Goal: Task Accomplishment & Management: Manage account settings

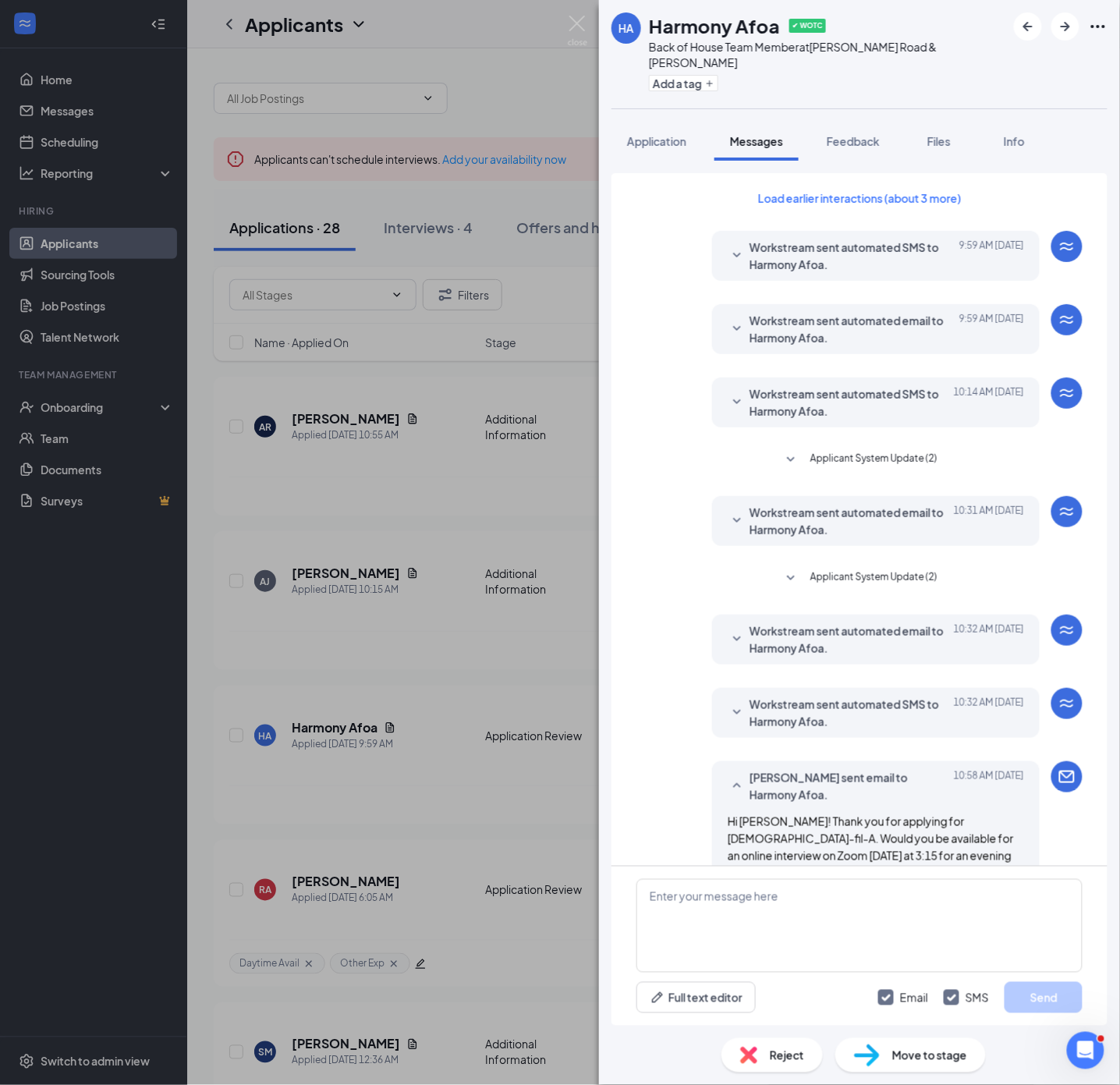
scroll to position [275, 0]
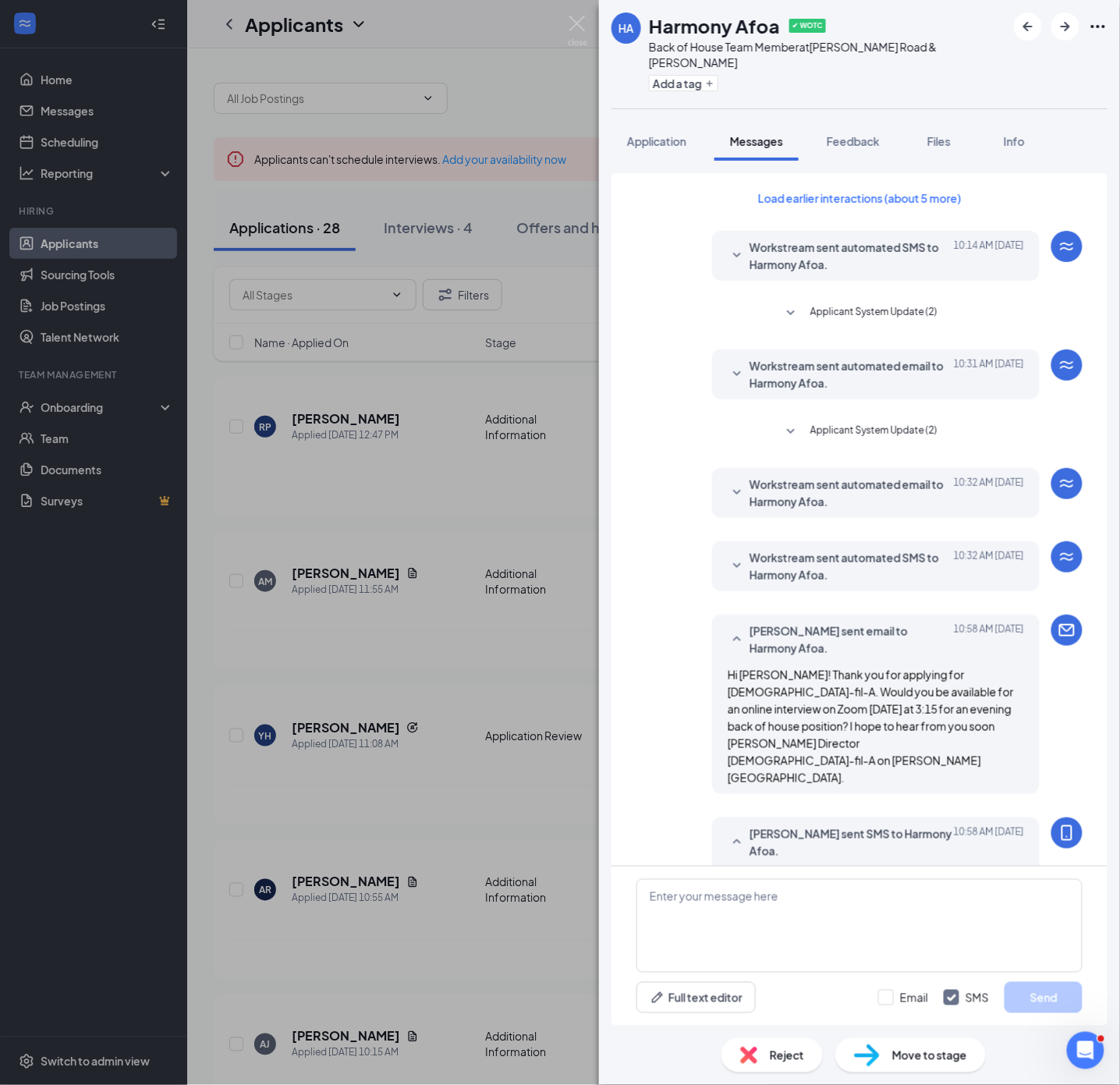
scroll to position [129, 0]
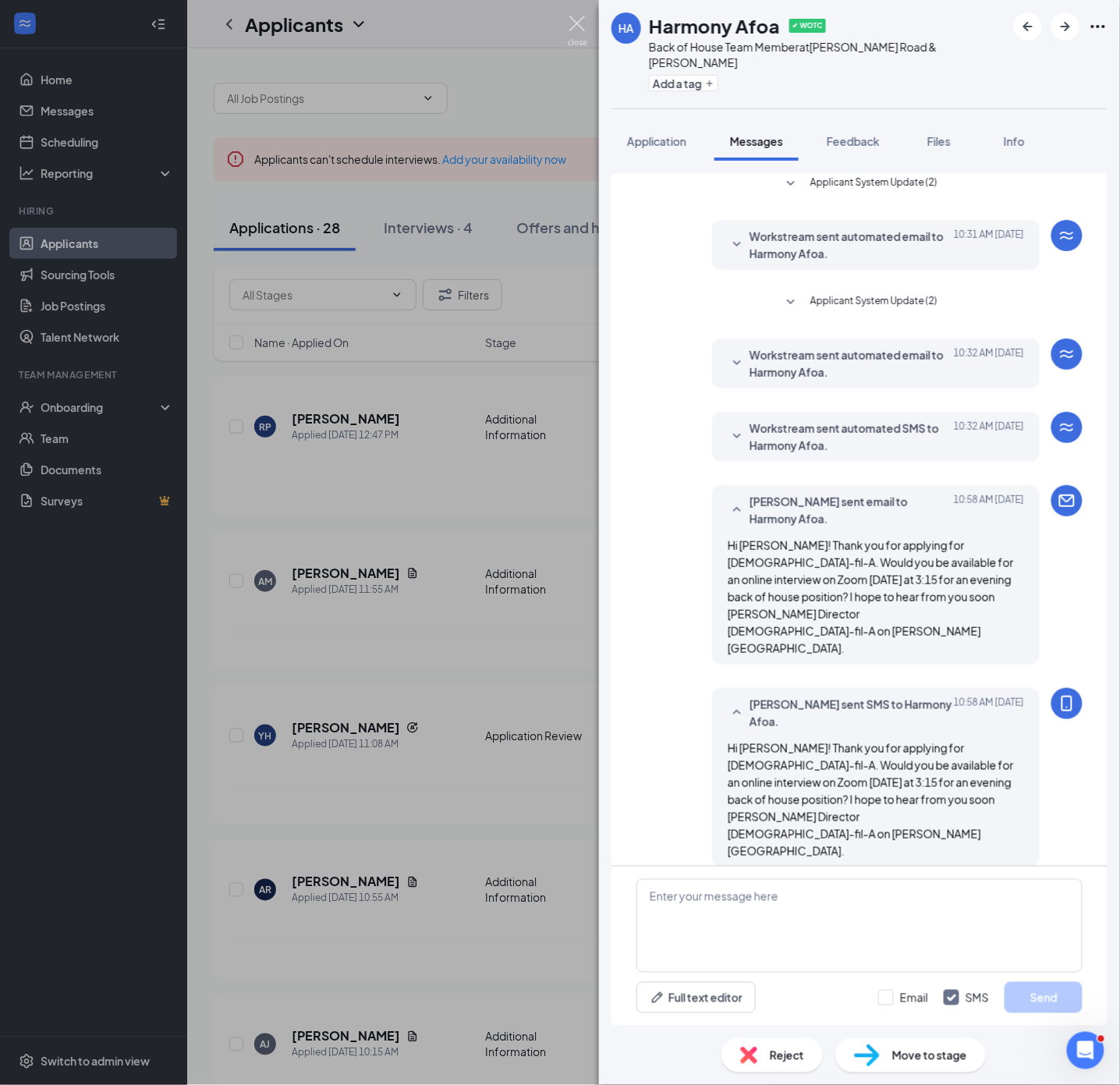
click at [582, 25] on img at bounding box center [578, 30] width 20 height 30
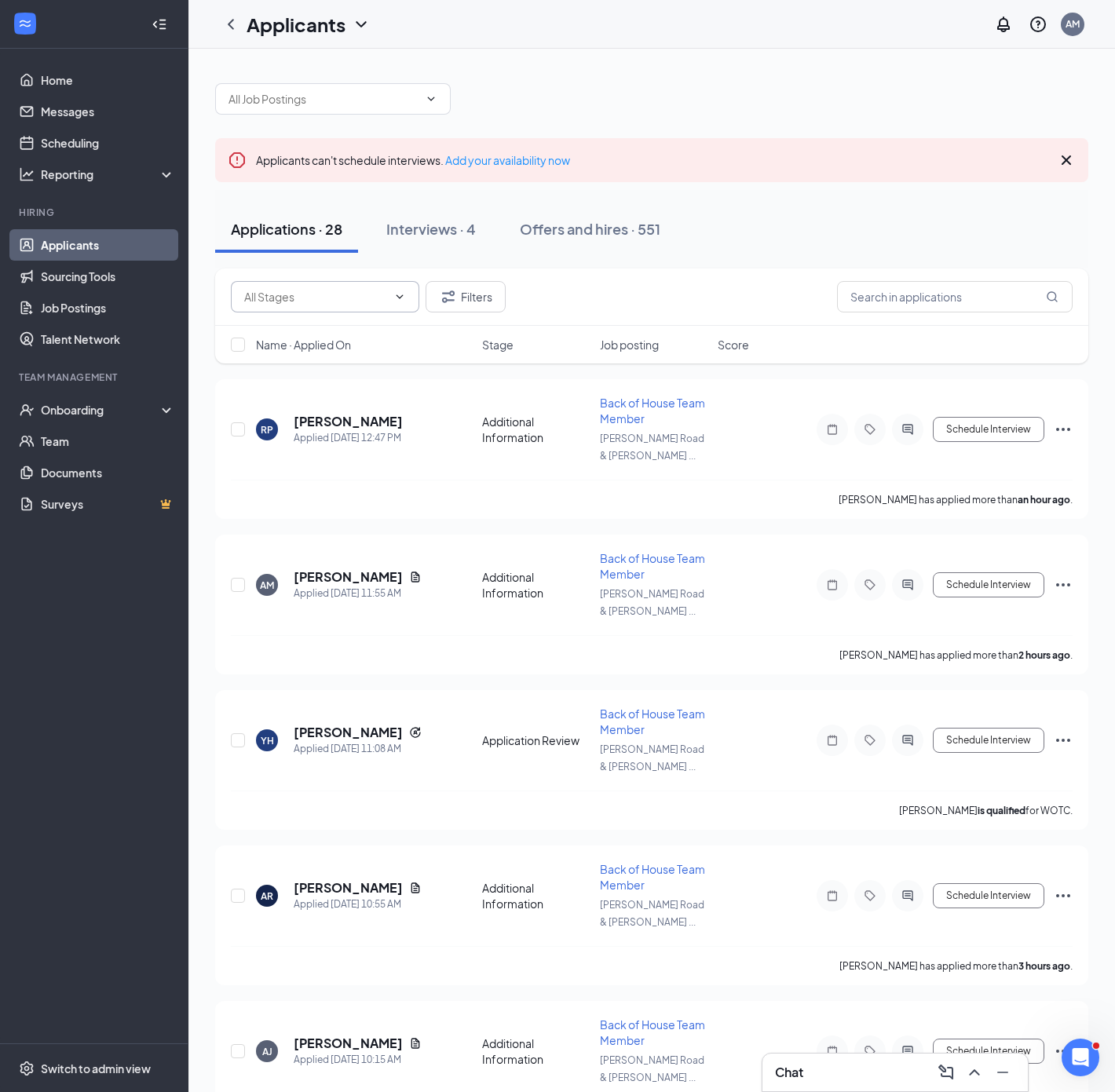
click at [396, 299] on icon "ChevronDown" at bounding box center [399, 296] width 12 height 12
click at [332, 374] on div "Application Review (13)" at bounding box center [301, 369] width 118 height 17
type input "Application Review (13)"
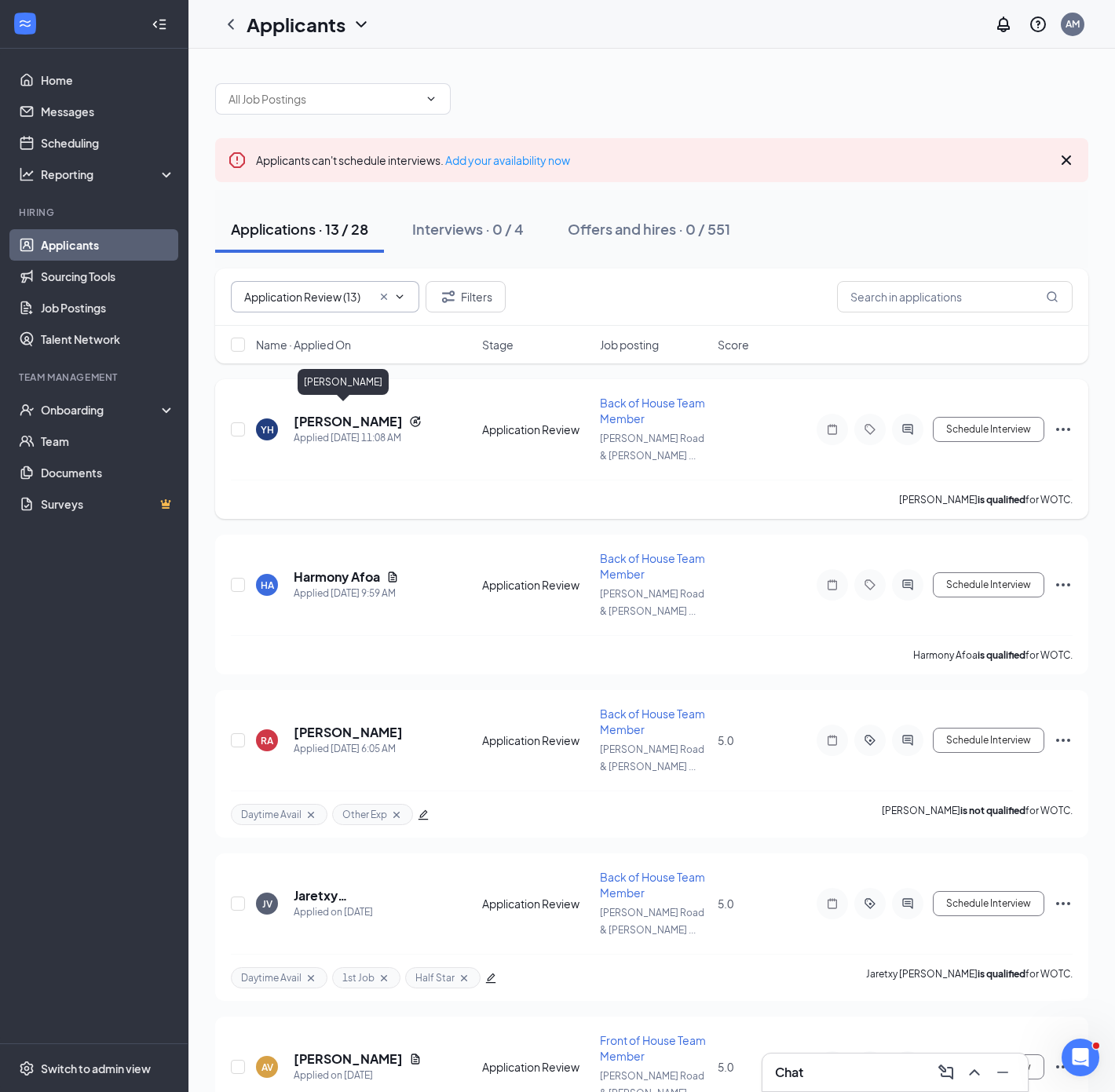
click at [346, 413] on h5 "[PERSON_NAME]" at bounding box center [348, 421] width 109 height 17
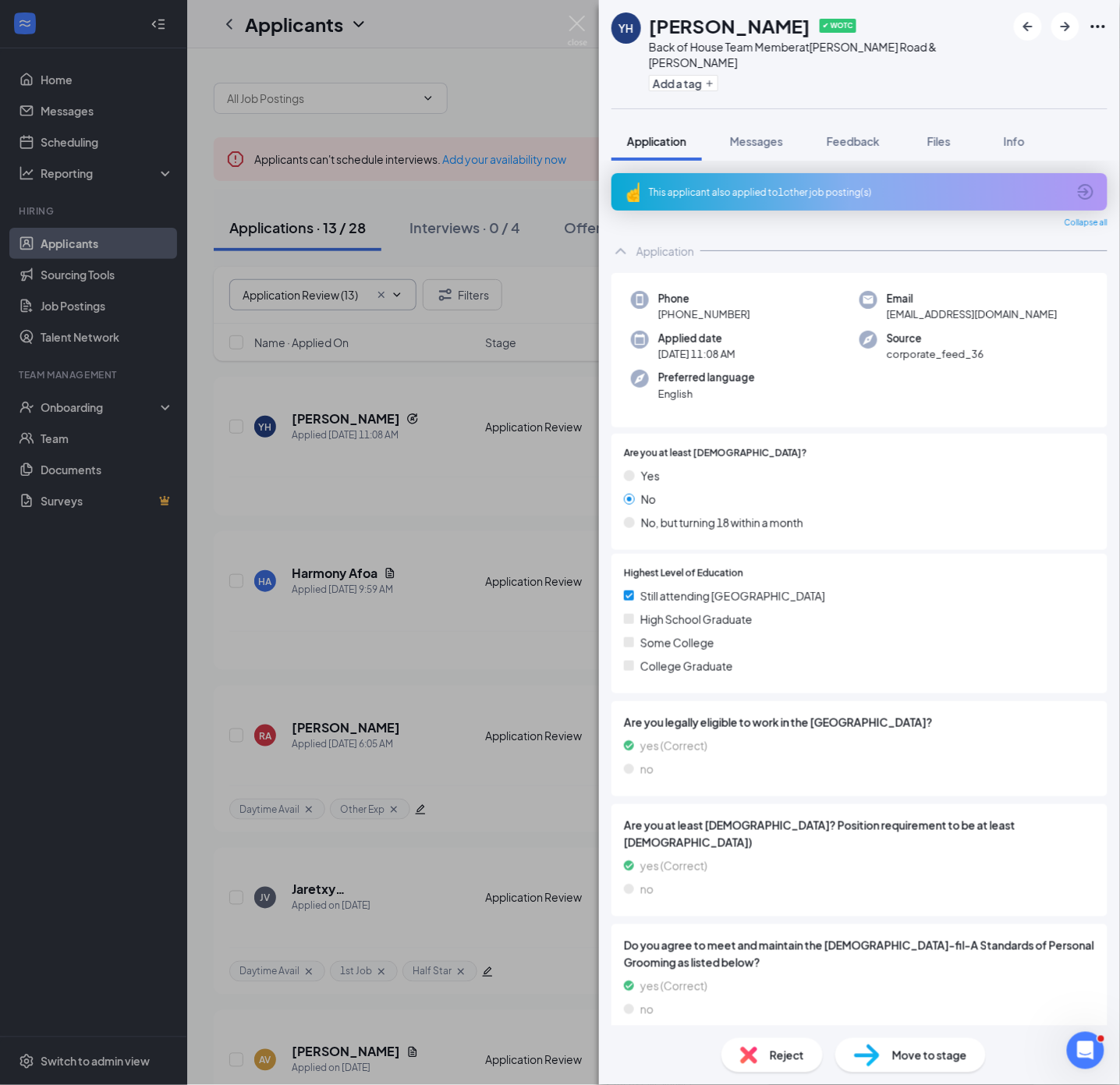
click at [890, 186] on div "This applicant also applied to 1 other job posting(s)" at bounding box center [858, 193] width 418 height 13
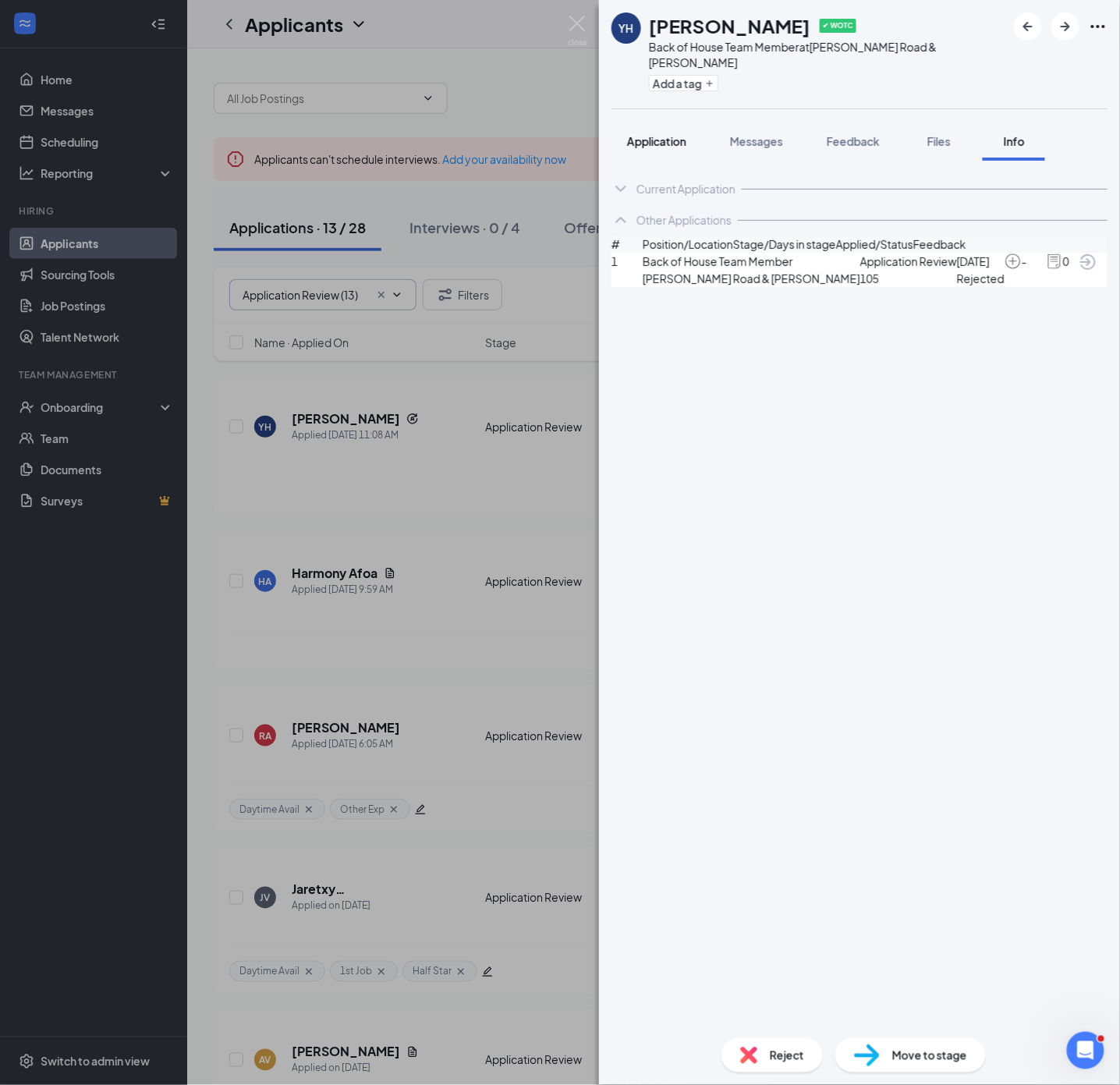
click at [654, 134] on span "Application" at bounding box center [656, 141] width 59 height 14
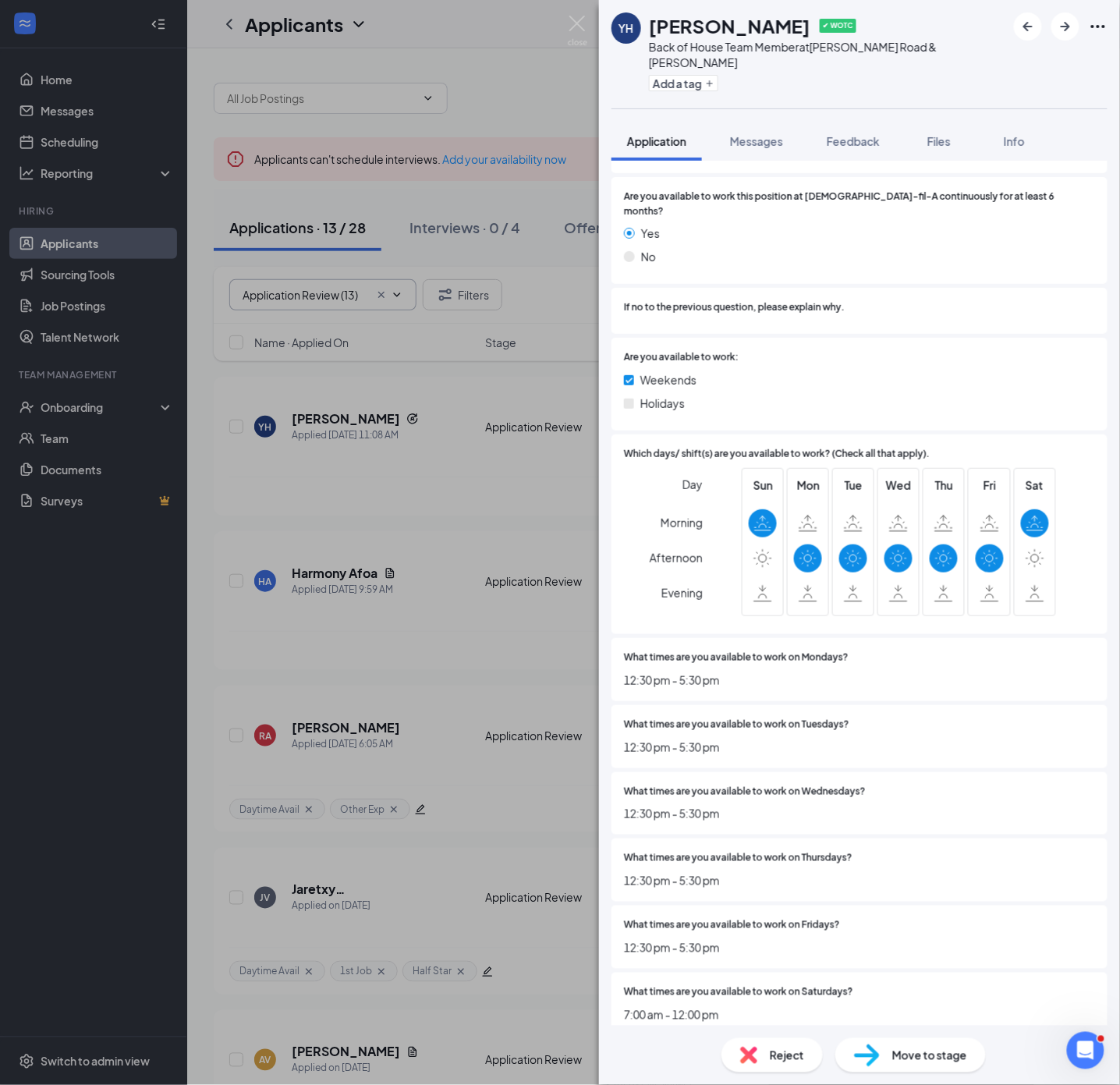
scroll to position [3700, 0]
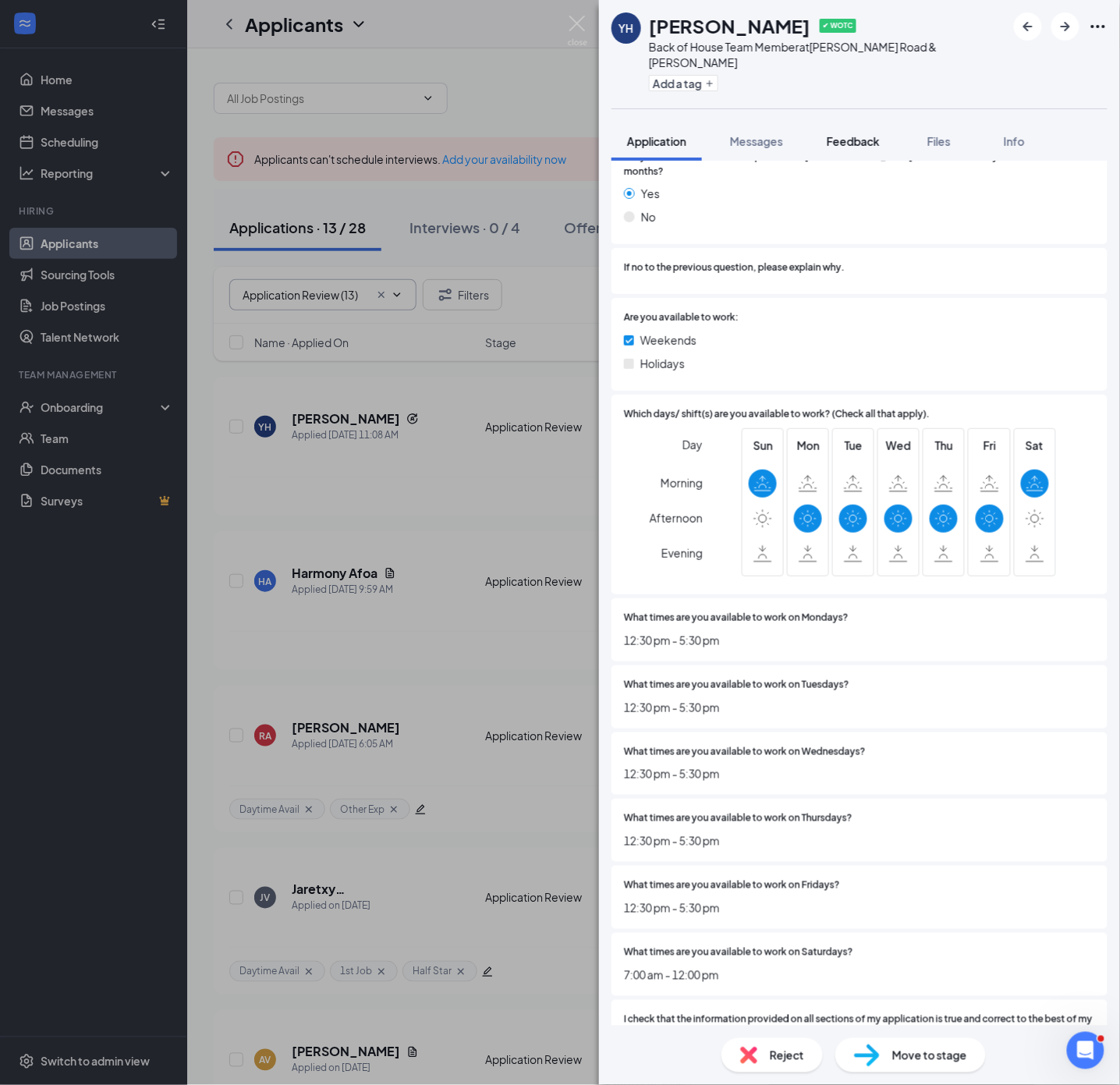
click at [862, 134] on span "Feedback" at bounding box center [853, 141] width 53 height 14
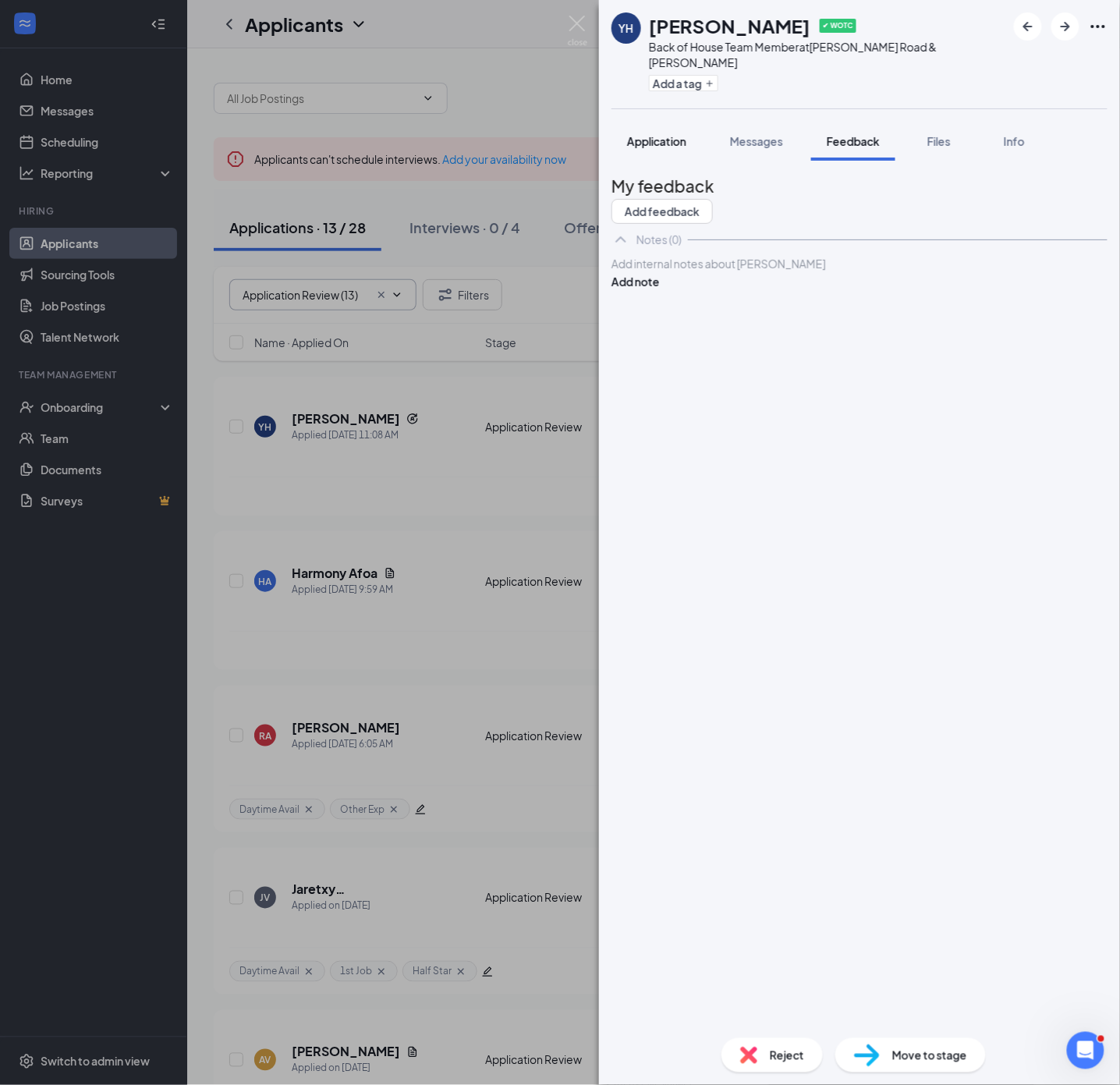
click at [647, 134] on span "Application" at bounding box center [656, 141] width 59 height 14
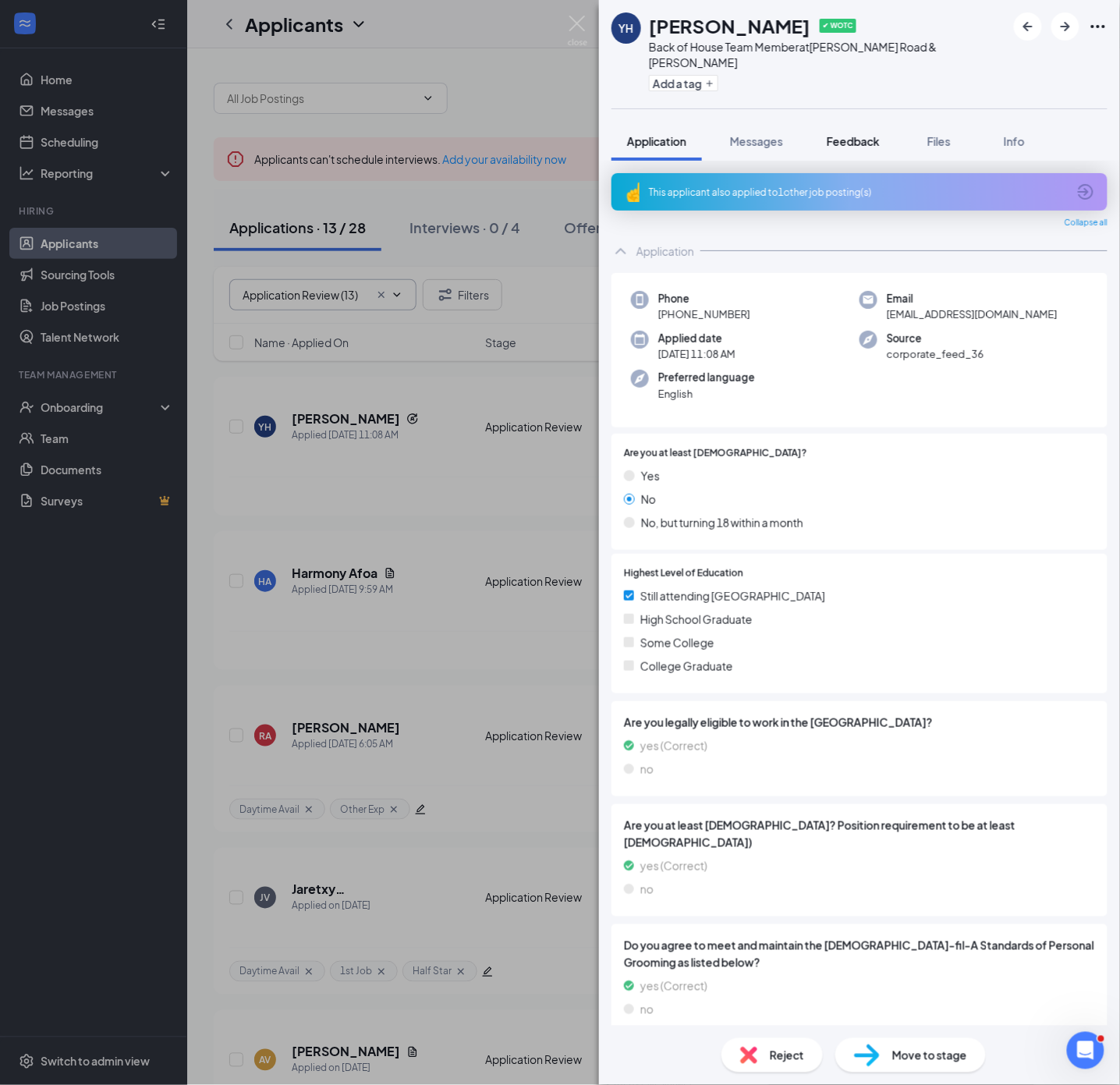
click at [847, 134] on span "Feedback" at bounding box center [853, 141] width 53 height 14
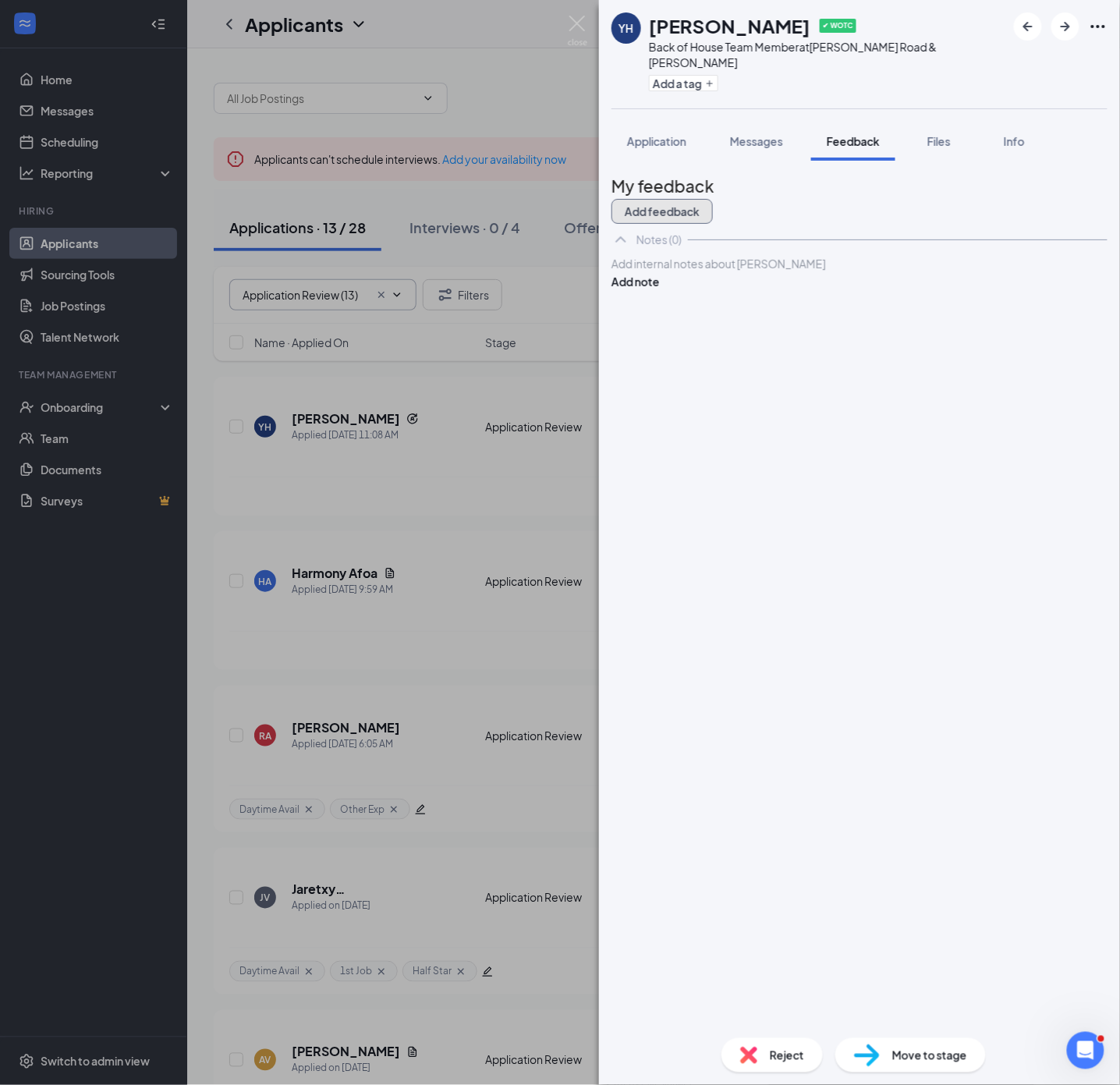
click at [713, 199] on button "Add feedback" at bounding box center [662, 211] width 102 height 25
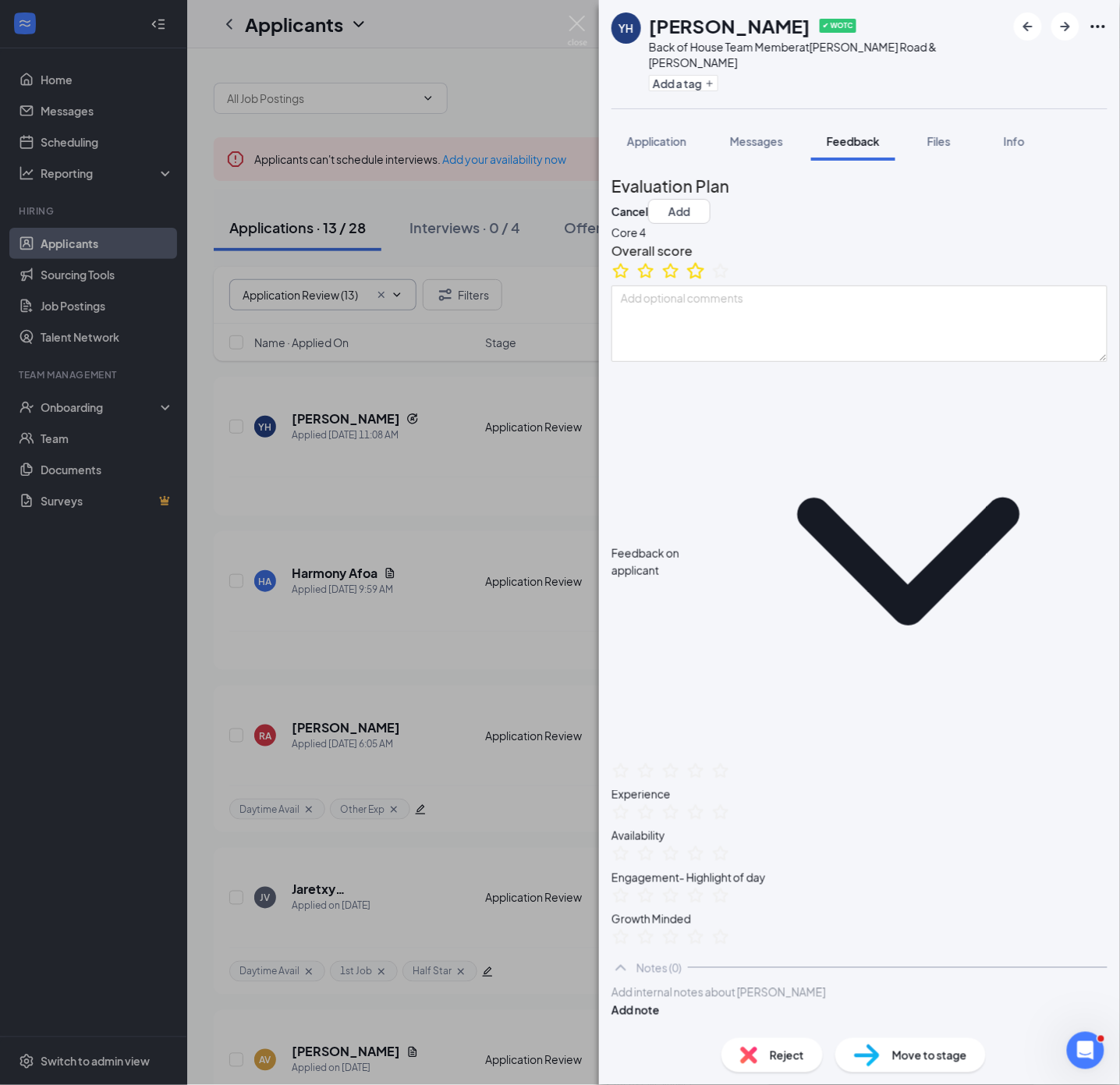
click at [705, 281] on icon "StarBorder" at bounding box center [696, 270] width 20 height 20
click at [710, 199] on button "Add" at bounding box center [679, 211] width 62 height 25
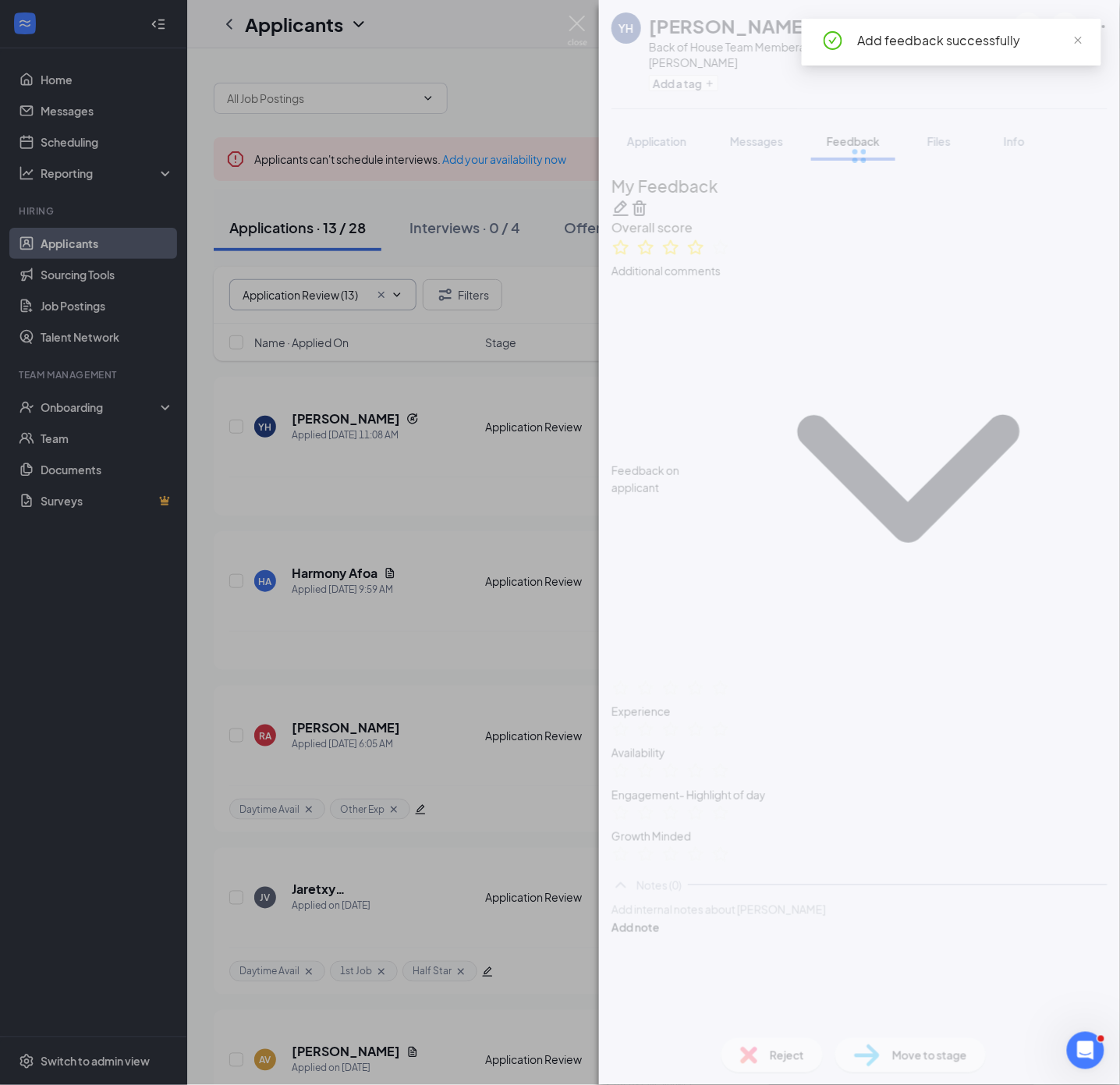
click at [697, 65] on div "Back of House Team Member at [PERSON_NAME][GEOGRAPHIC_DATA] & [PERSON_NAME]" at bounding box center [828, 55] width 357 height 31
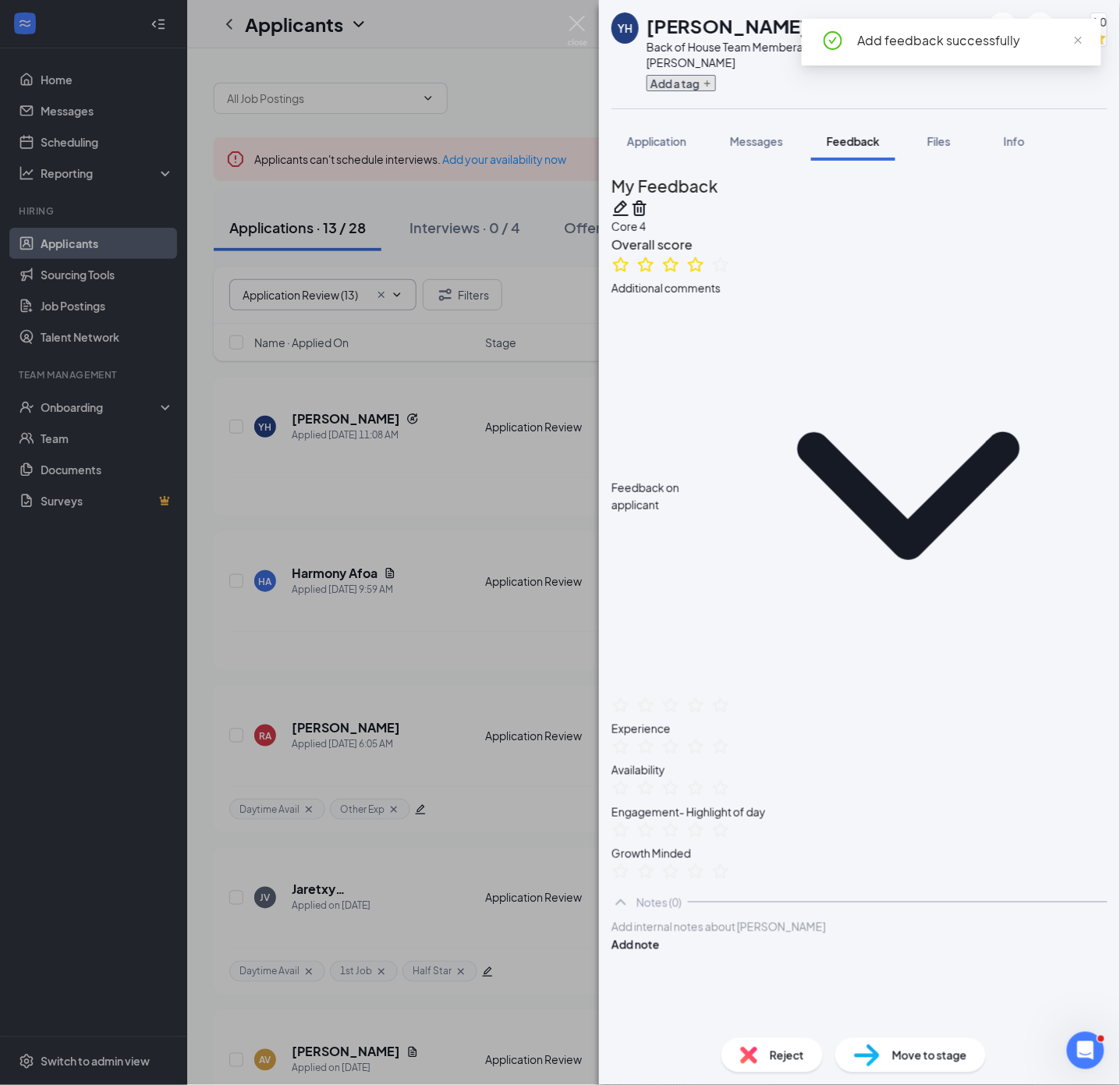
click at [705, 79] on button "Add a tag" at bounding box center [681, 83] width 70 height 16
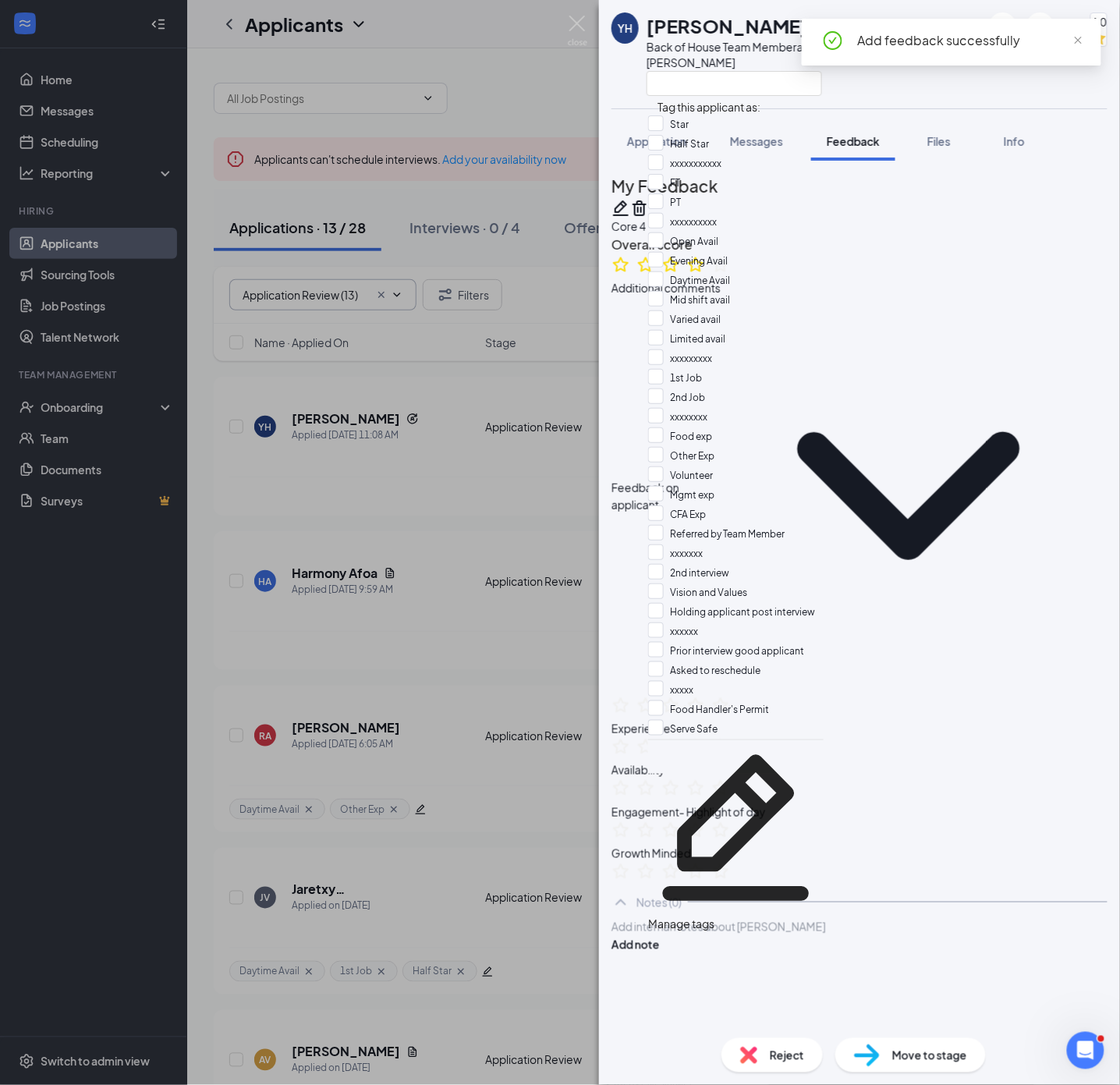
scroll to position [22, 0]
click at [667, 202] on input "PT" at bounding box center [664, 202] width 33 height 17
checkbox input "true"
click at [664, 290] on input "Mid shift avail" at bounding box center [689, 298] width 82 height 17
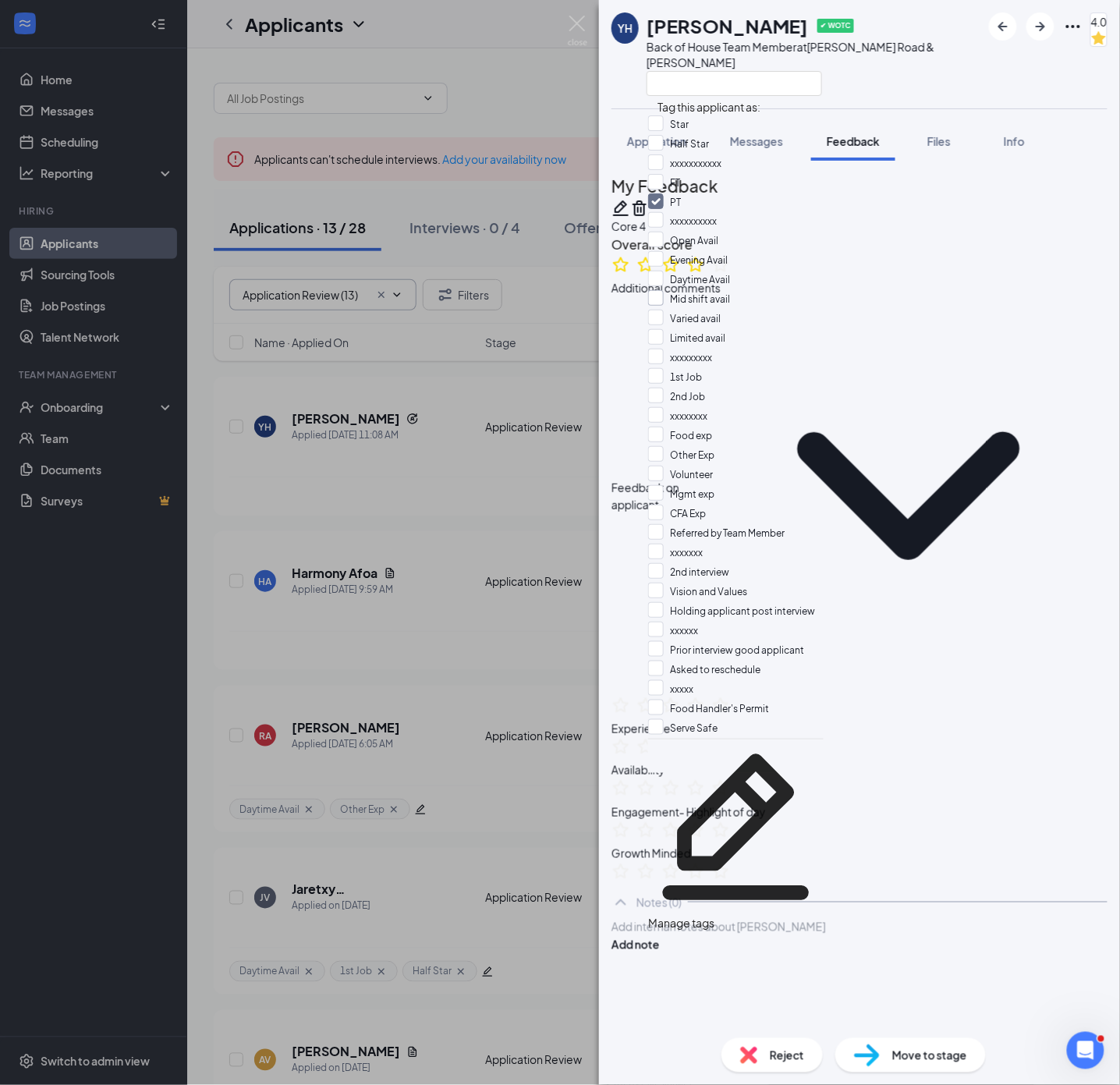
checkbox input "true"
click at [666, 366] on input "1st Job" at bounding box center [675, 375] width 54 height 17
checkbox input "true"
click at [991, 494] on div "Feedback on applicant Experience Availability Engagement- Highlight of day Grow…" at bounding box center [859, 592] width 496 height 591
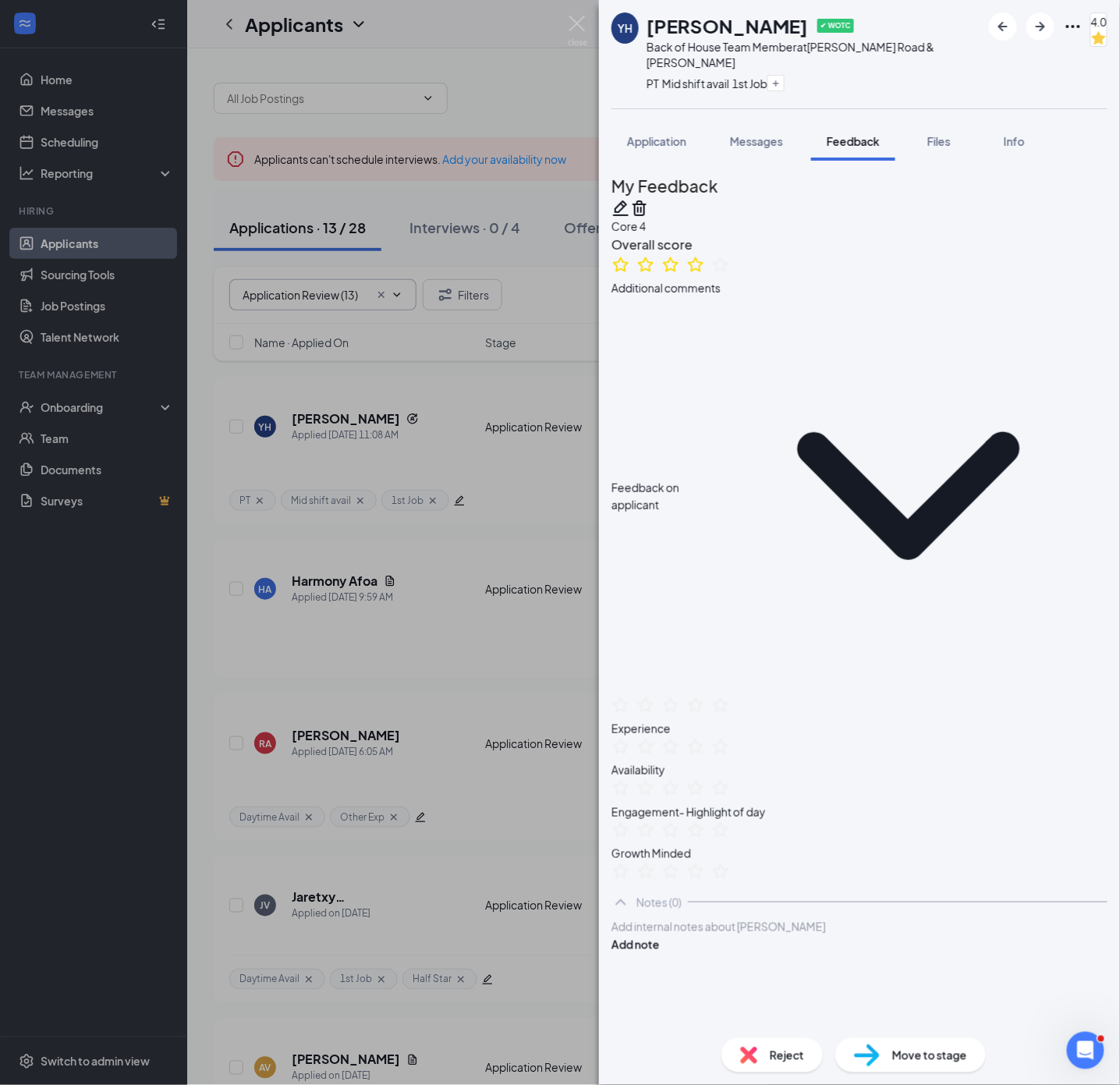
click at [516, 487] on div "YH [PERSON_NAME] ✔ WOTC Back of House Team Member at [PERSON_NAME][GEOGRAPHIC_D…" at bounding box center [560, 542] width 1120 height 1085
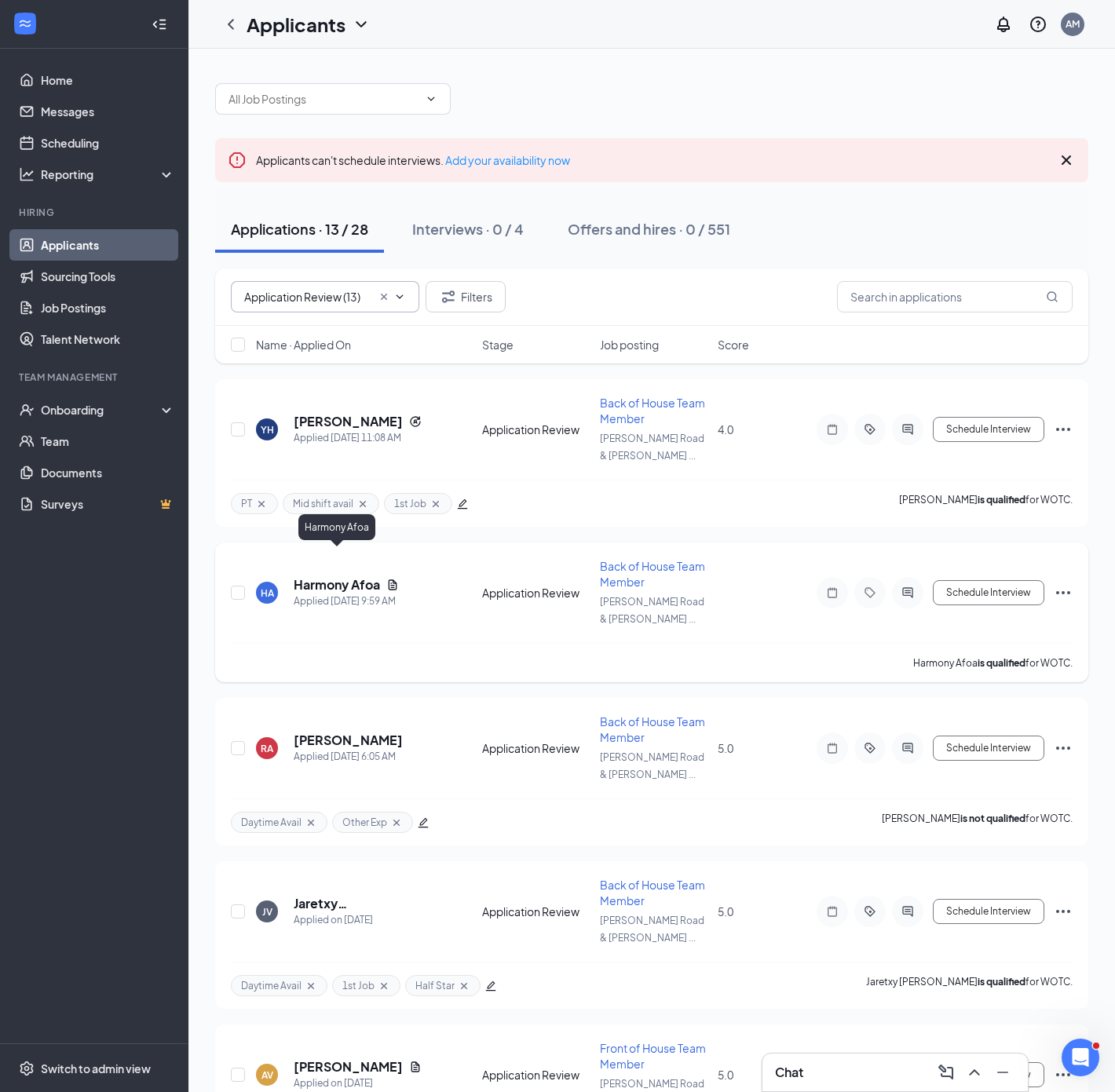
click at [346, 577] on h5 "Harmony Afoa" at bounding box center [336, 585] width 87 height 17
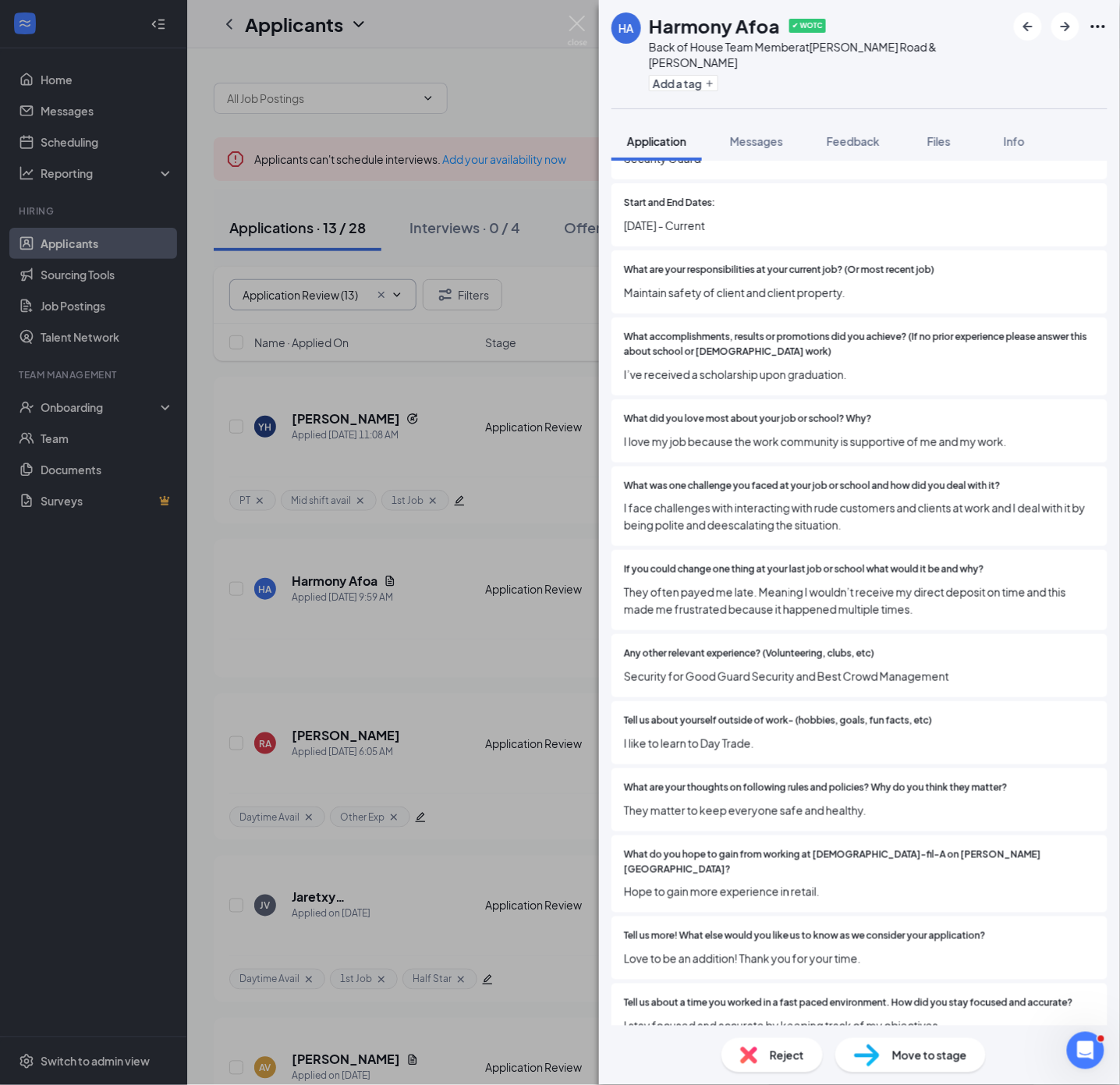
scroll to position [1665, 0]
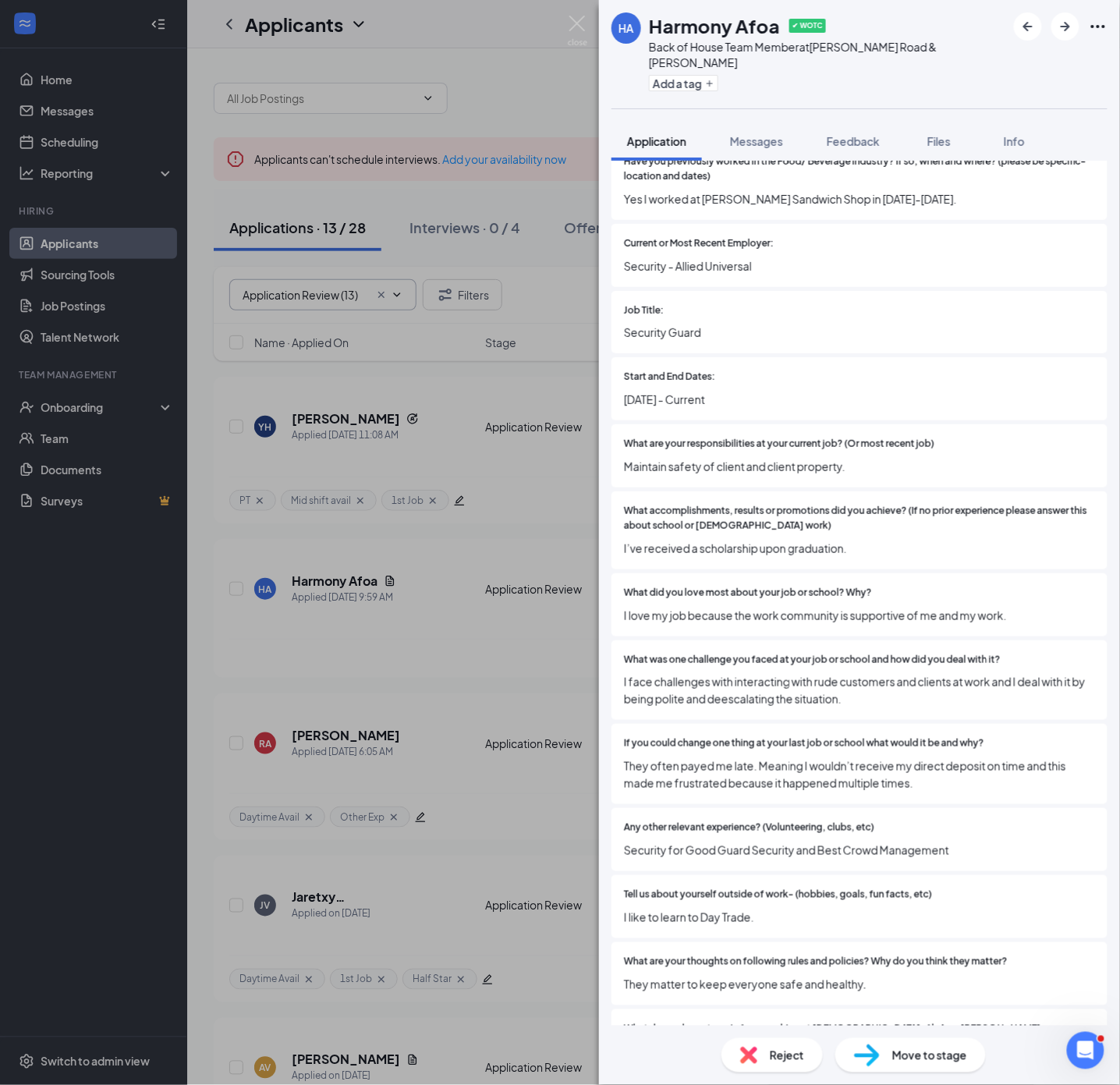
click at [440, 597] on div "HA Harmony Afoa ✔ WOTC Back of House Team Member at [PERSON_NAME][GEOGRAPHIC_DA…" at bounding box center [560, 542] width 1120 height 1085
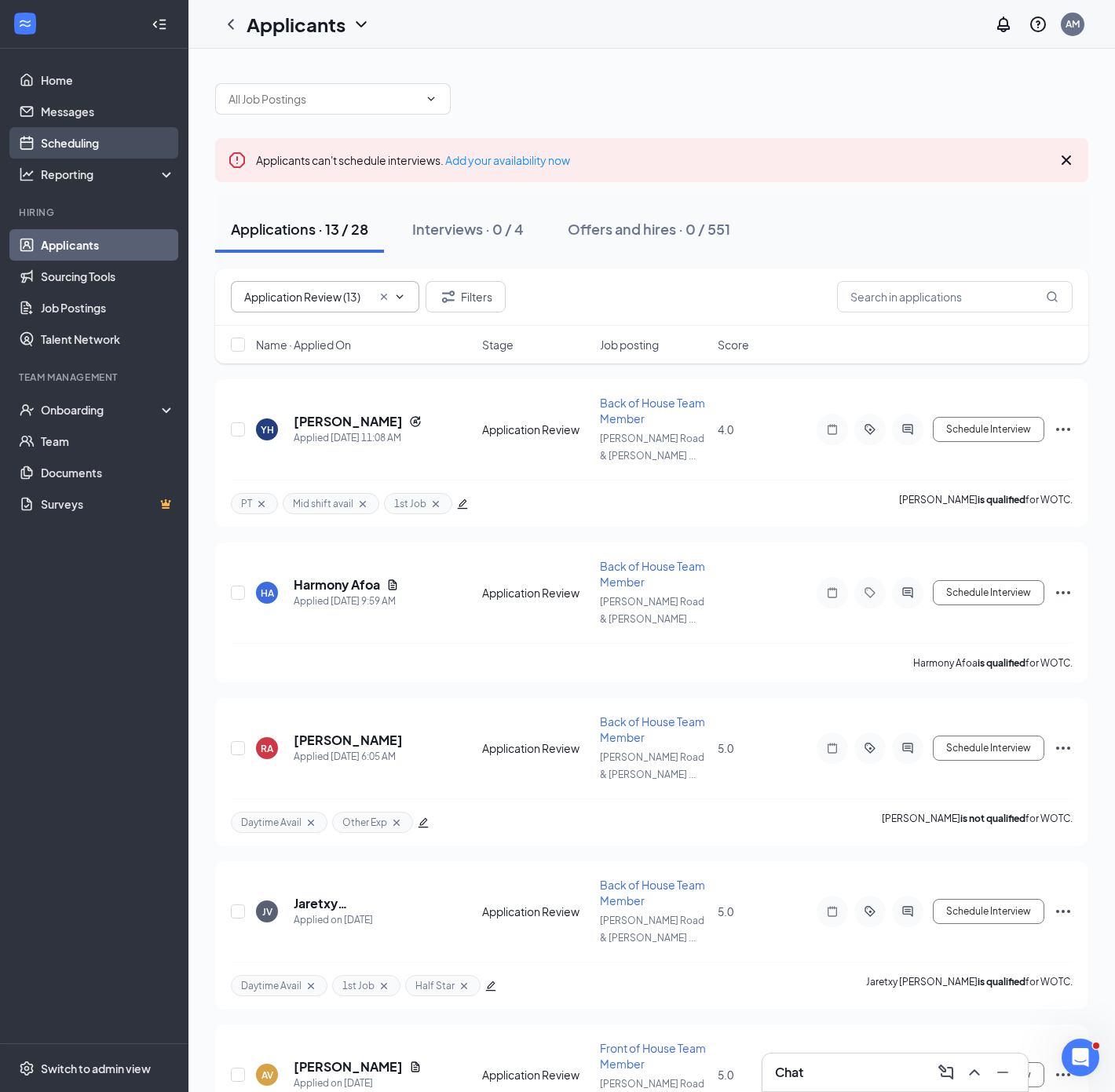
click at [71, 143] on link "Scheduling" at bounding box center [108, 143] width 134 height 31
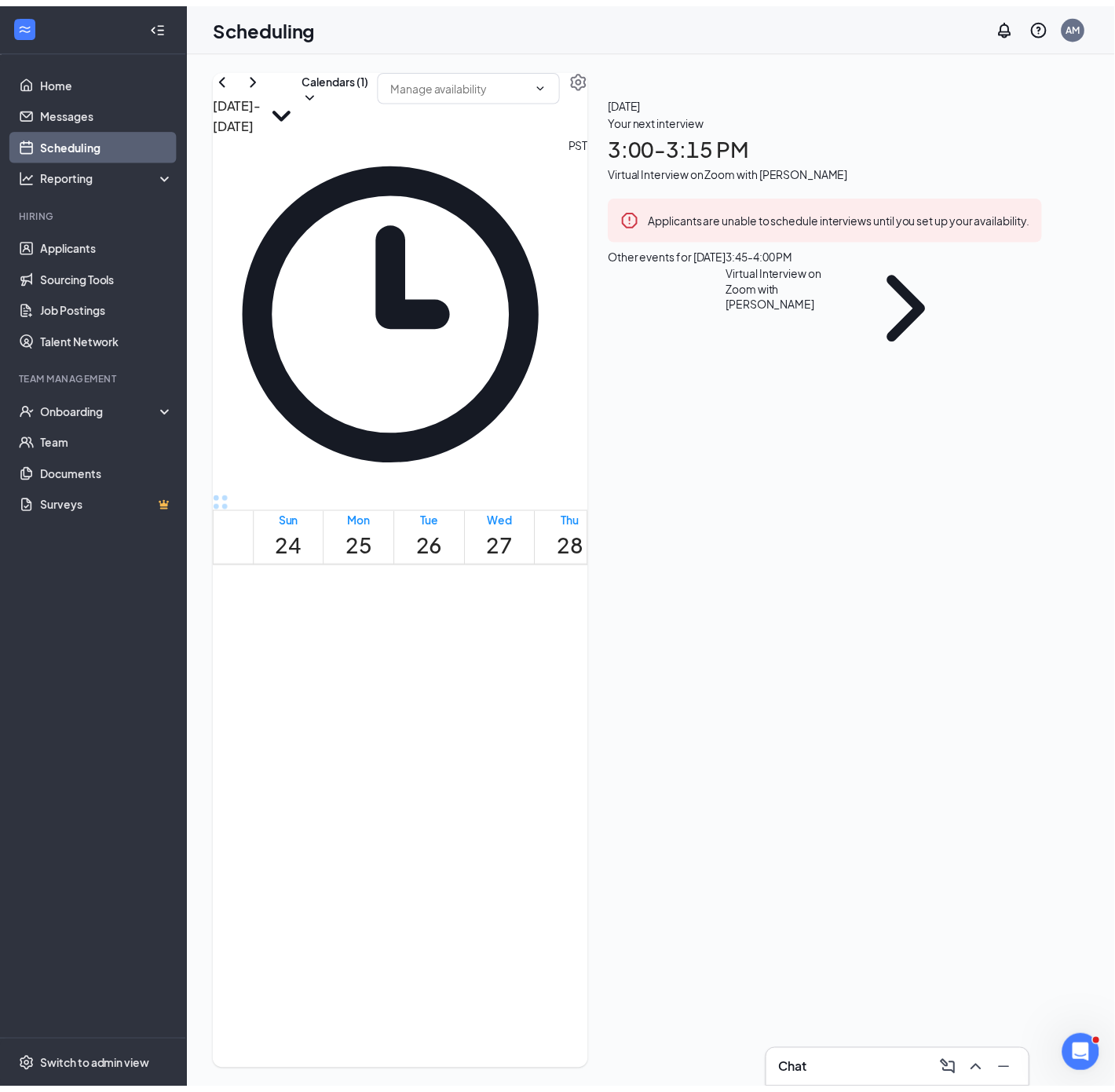
scroll to position [901, 0]
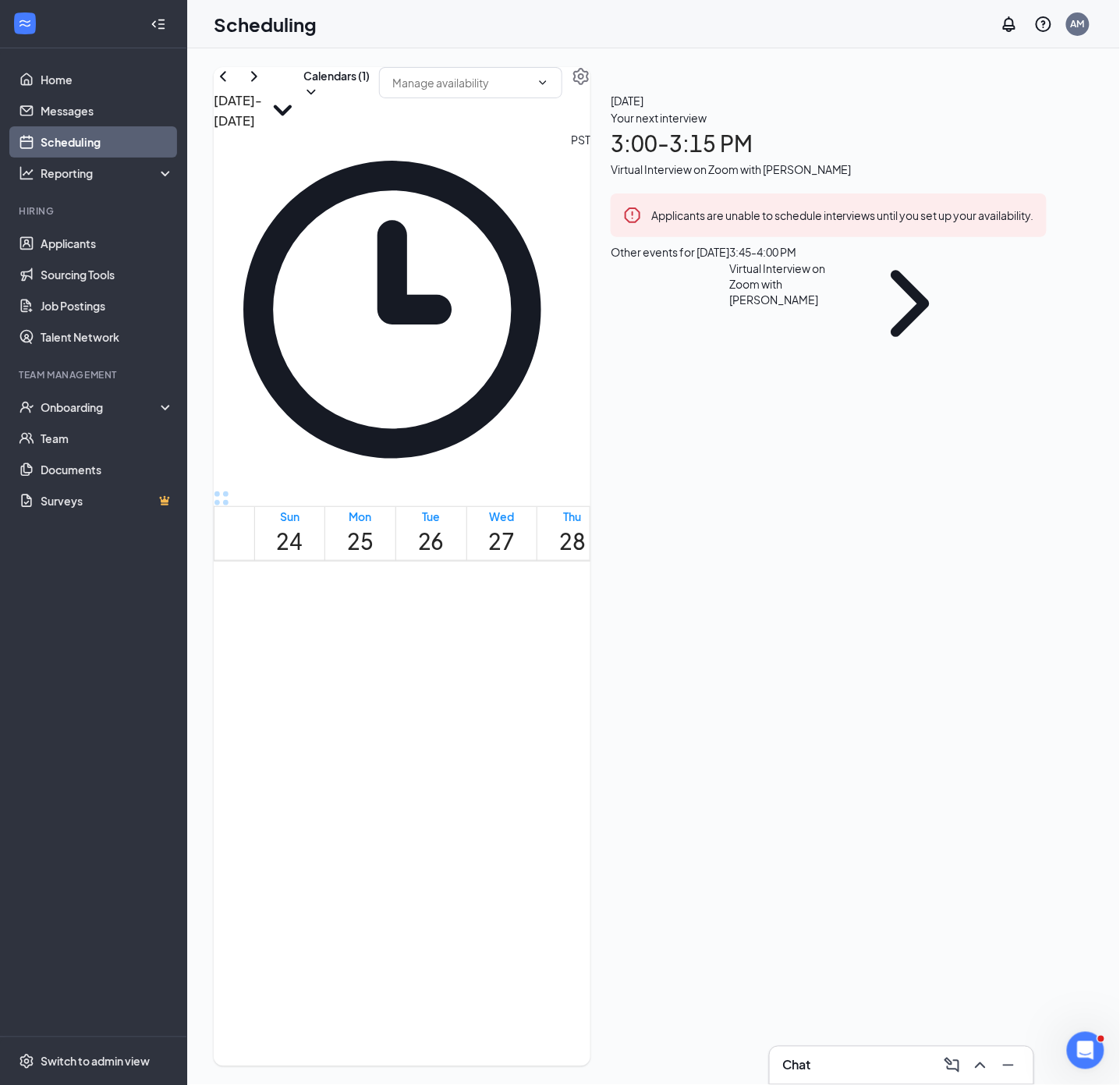
drag, startPoint x: 524, startPoint y: 706, endPoint x: 528, endPoint y: 788, distance: 82.1
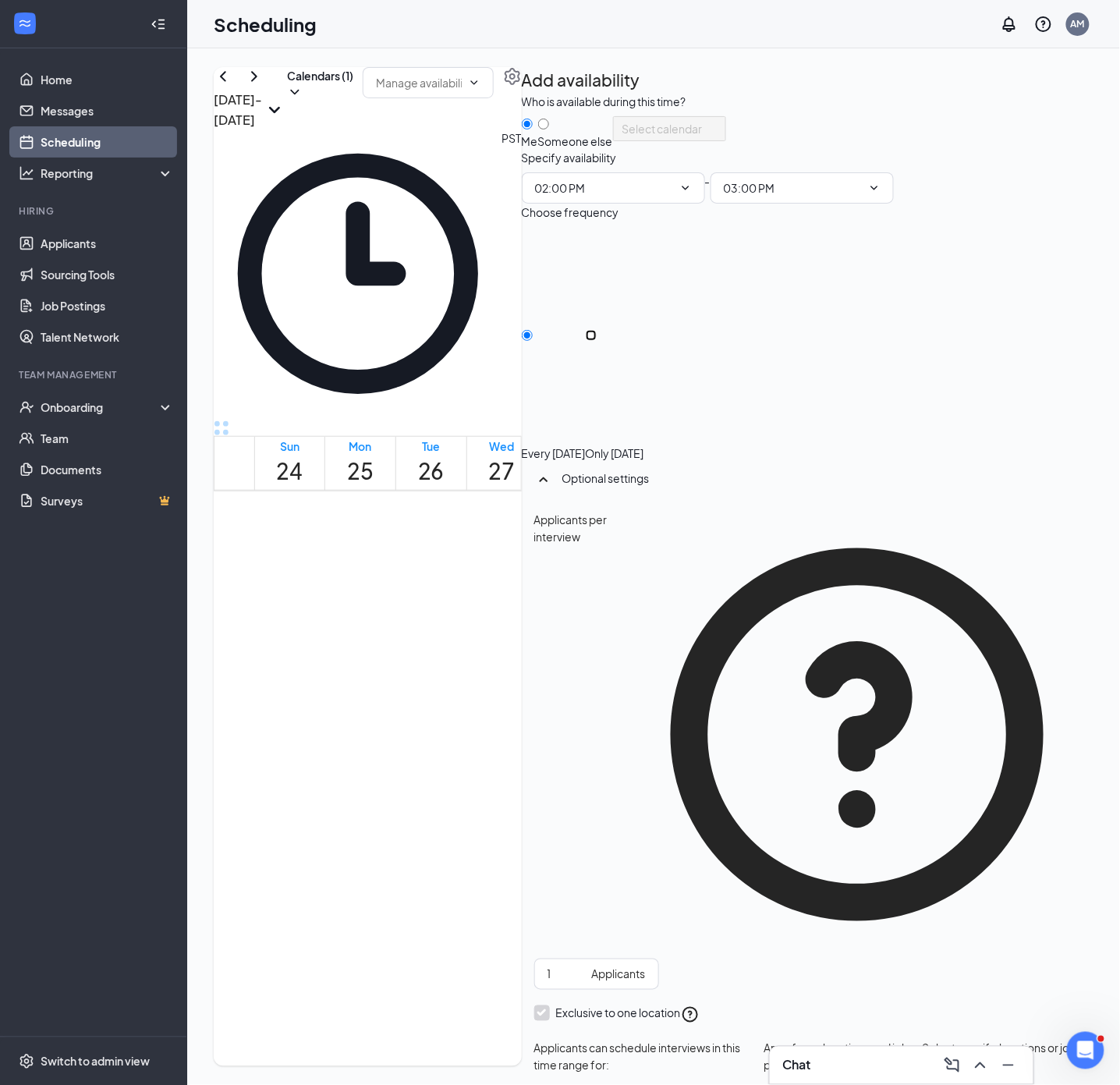
click at [596, 341] on input "Only [DATE]" at bounding box center [591, 335] width 11 height 11
radio input "true"
radio input "false"
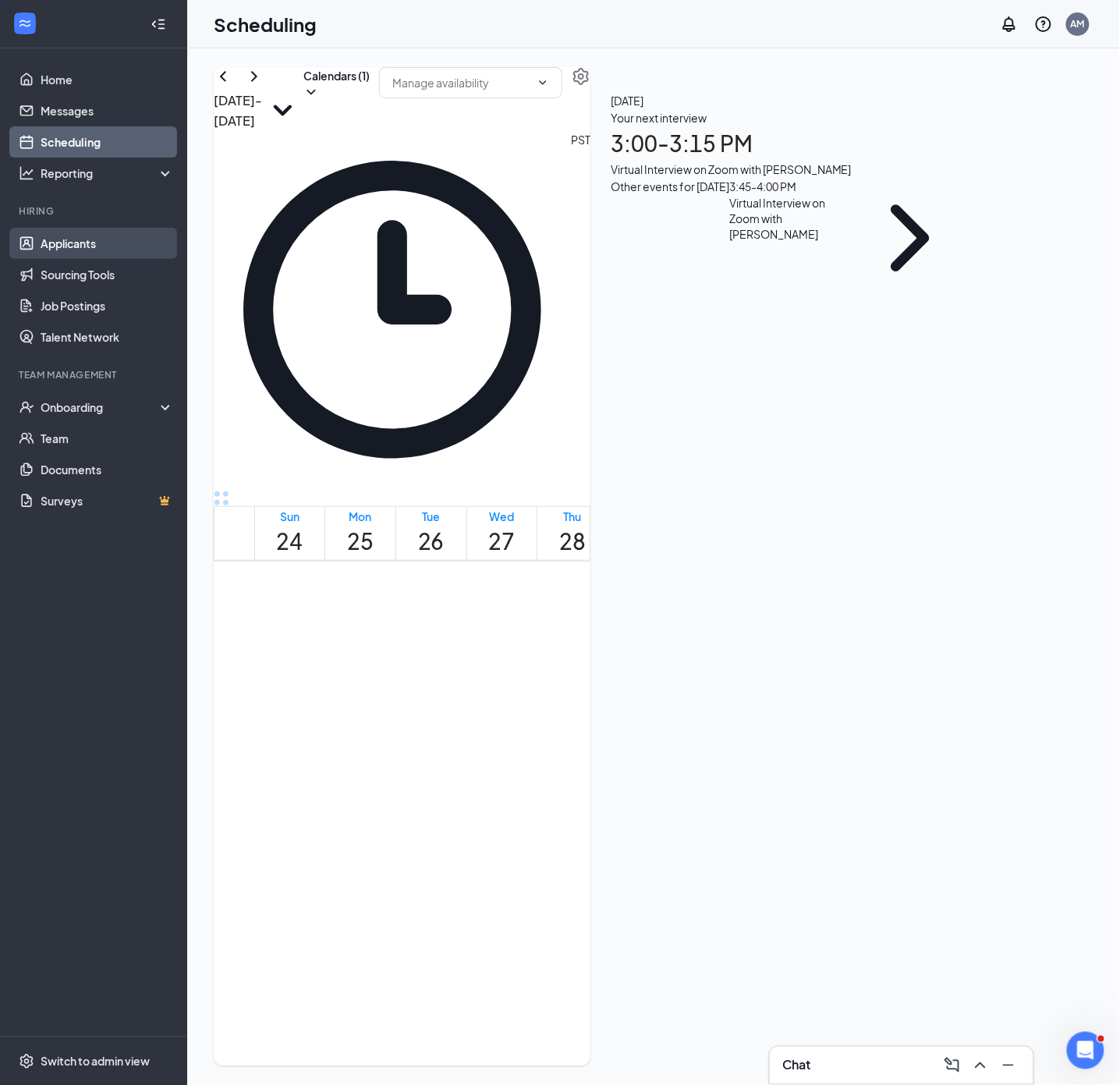
click at [89, 241] on link "Applicants" at bounding box center [107, 243] width 134 height 31
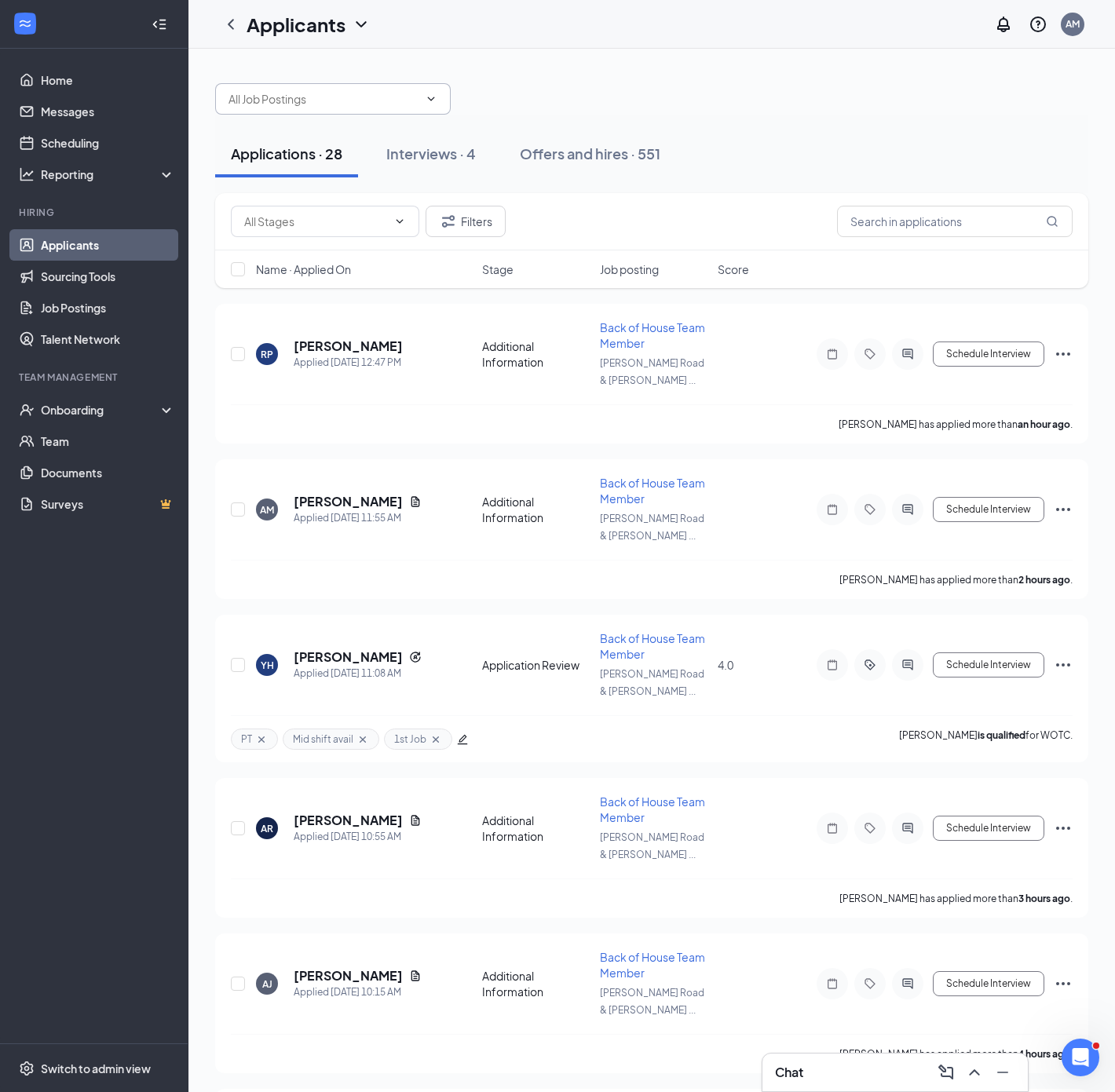
click at [425, 100] on icon "ChevronDown" at bounding box center [430, 98] width 12 height 12
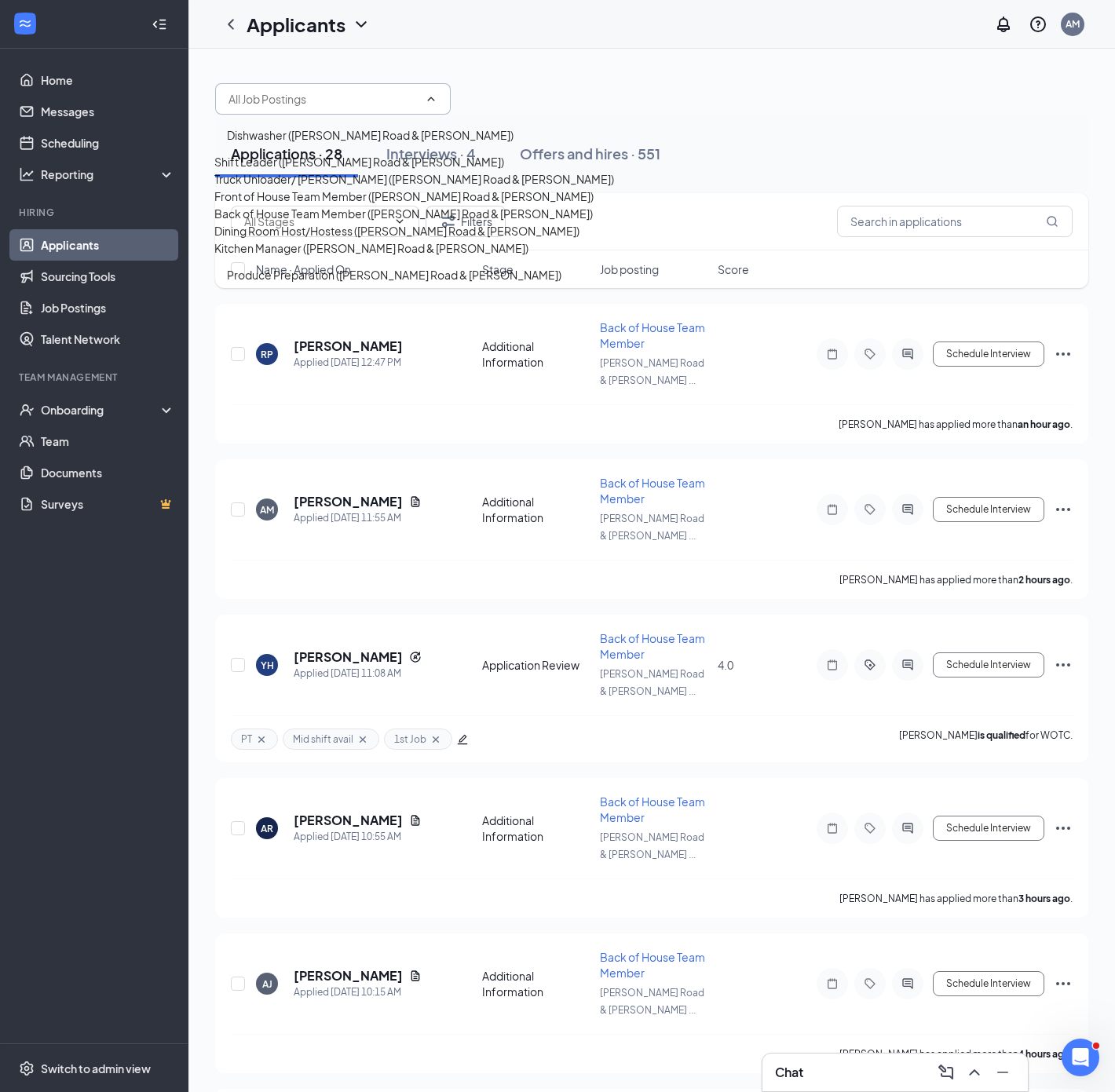
scroll to position [191, 0]
click at [318, 284] on div "Produce Preparation ([PERSON_NAME] Road & [PERSON_NAME])" at bounding box center [394, 275] width 335 height 17
type input "Produce Preparation ([PERSON_NAME] Road & [PERSON_NAME])"
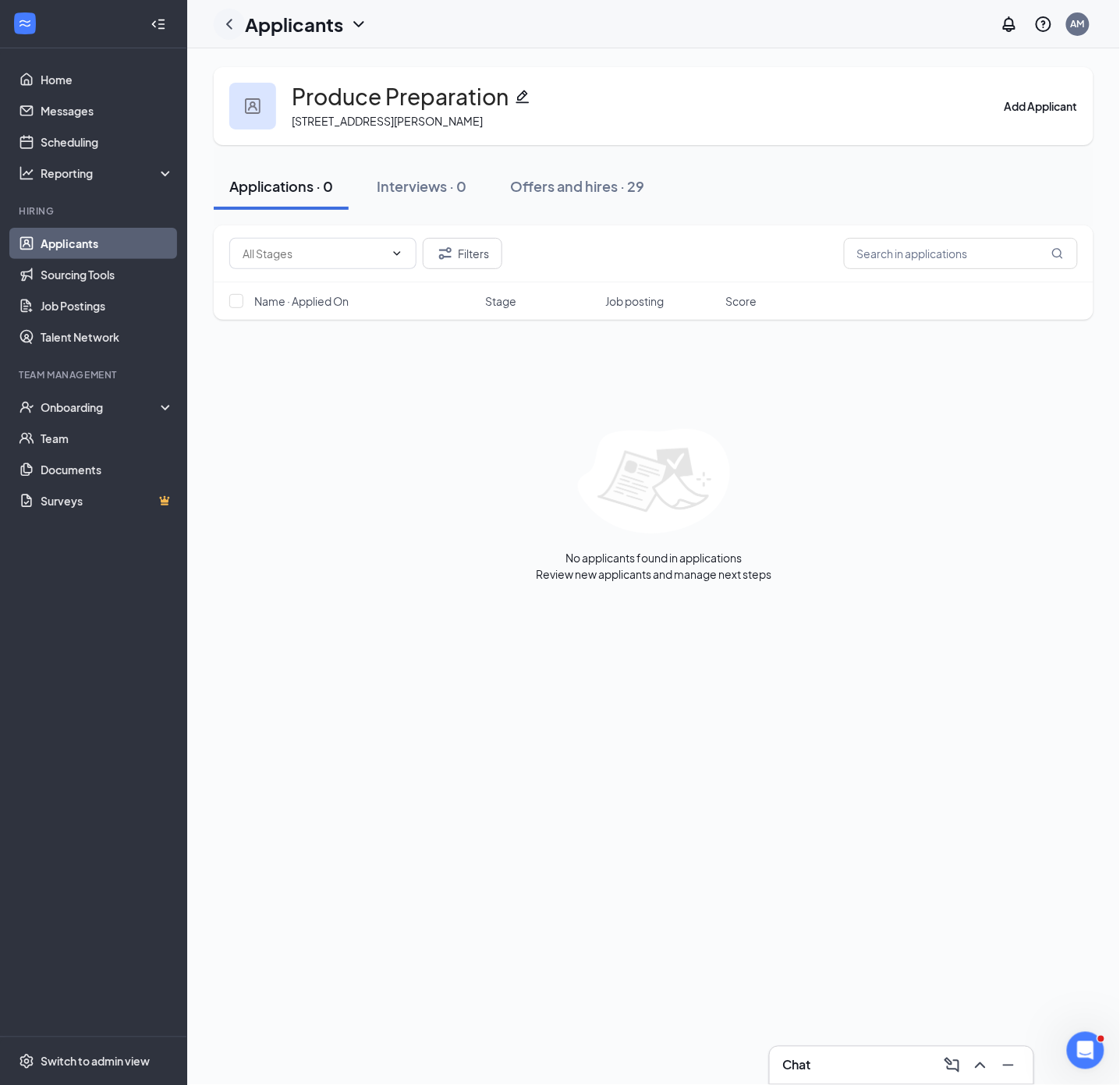
click at [226, 24] on icon "ChevronLeft" at bounding box center [229, 24] width 19 height 19
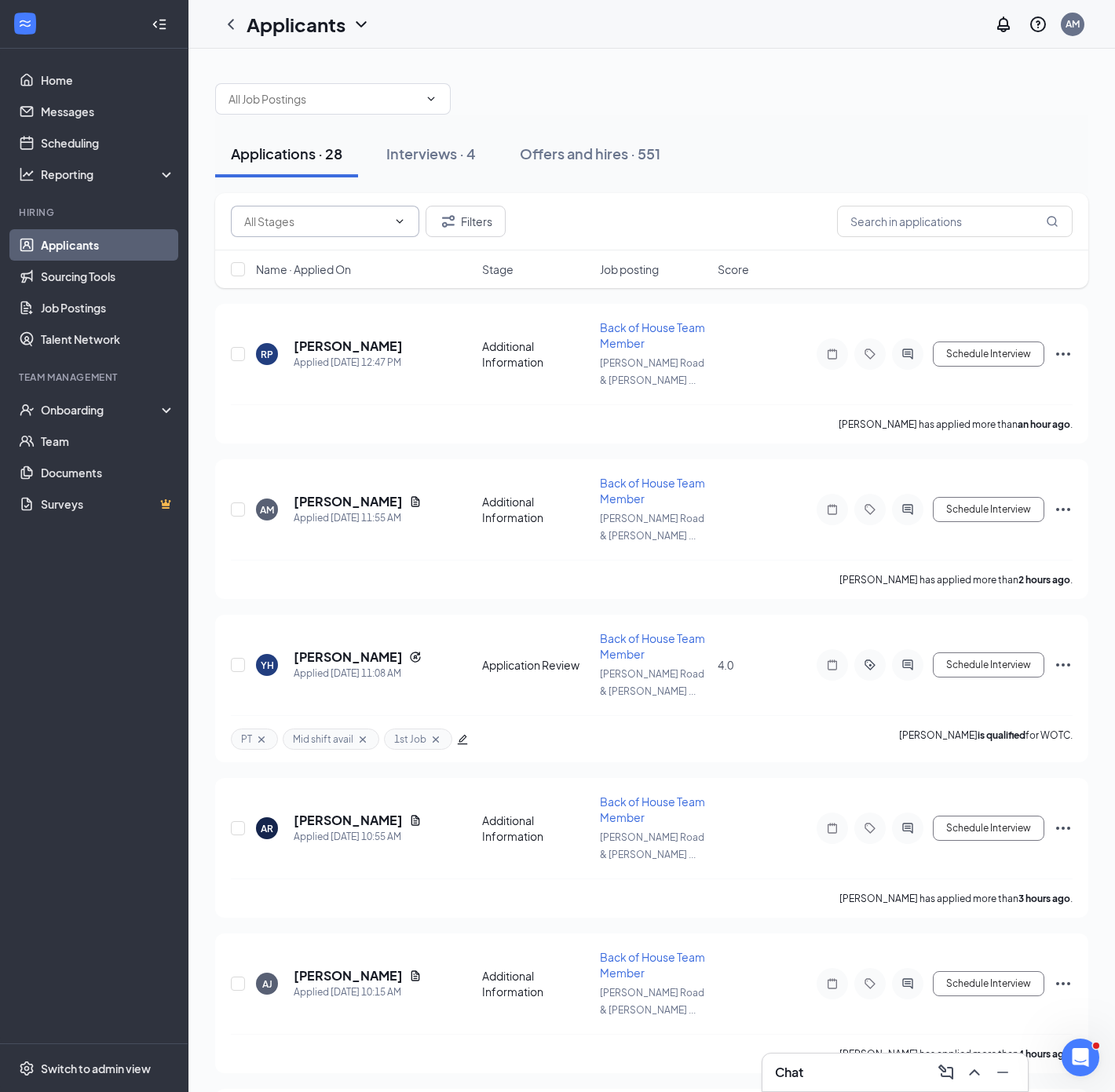
click at [399, 218] on icon "ChevronDown" at bounding box center [399, 221] width 12 height 12
click at [332, 297] on div "Application Review (13)" at bounding box center [301, 294] width 118 height 17
type input "Application Review (13)"
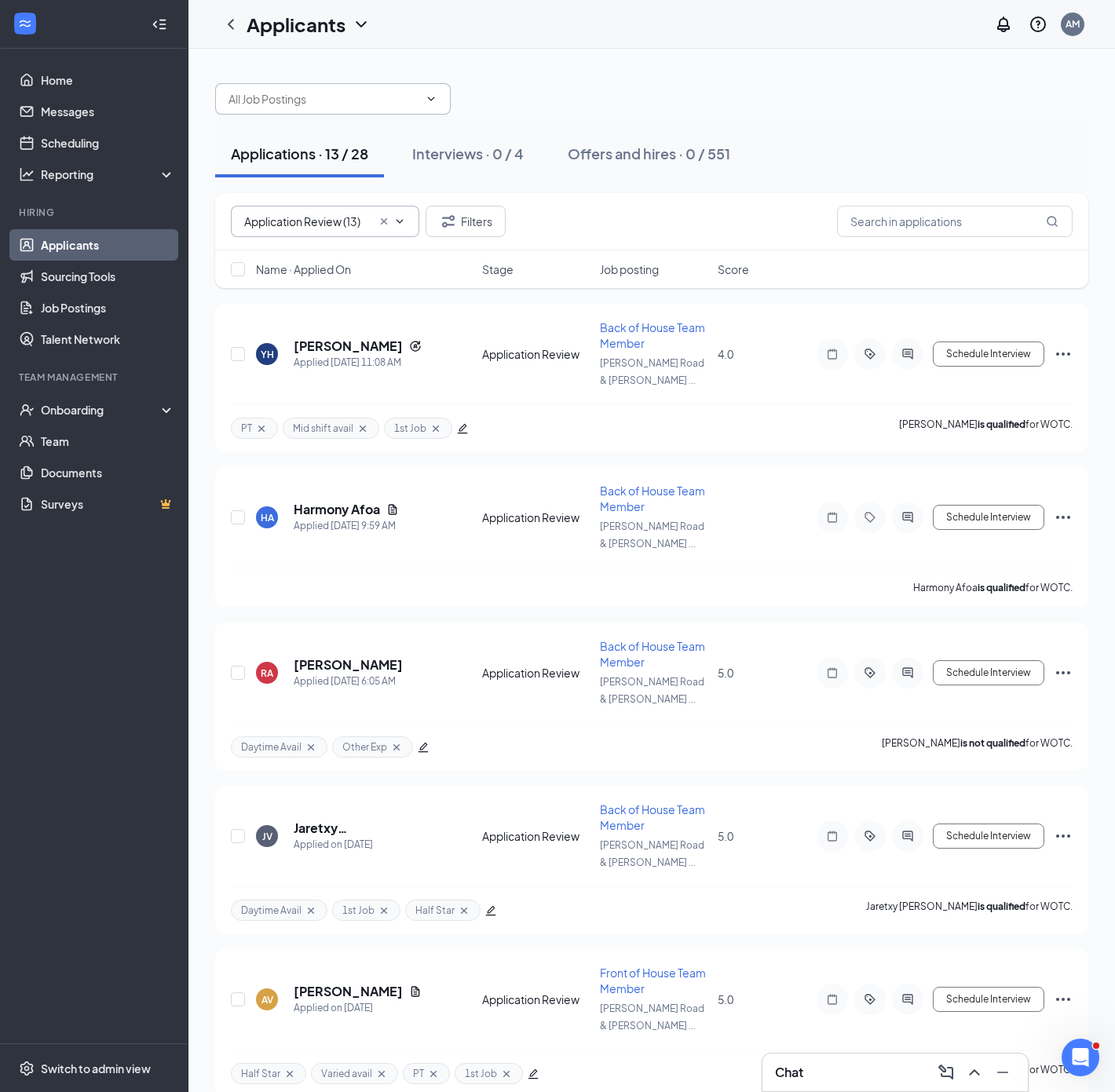
click at [428, 97] on icon "ChevronDown" at bounding box center [431, 98] width 7 height 4
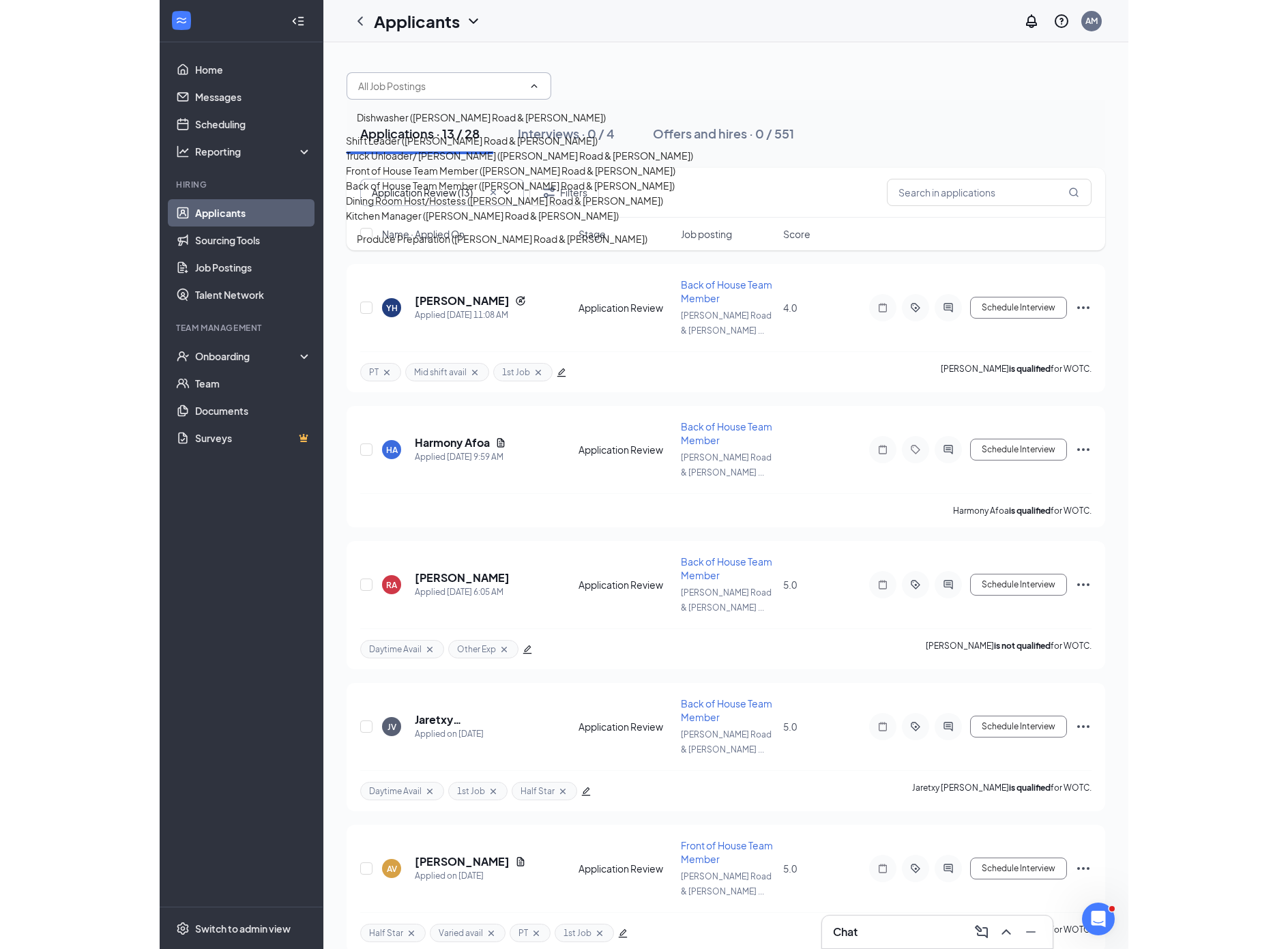
scroll to position [111, 0]
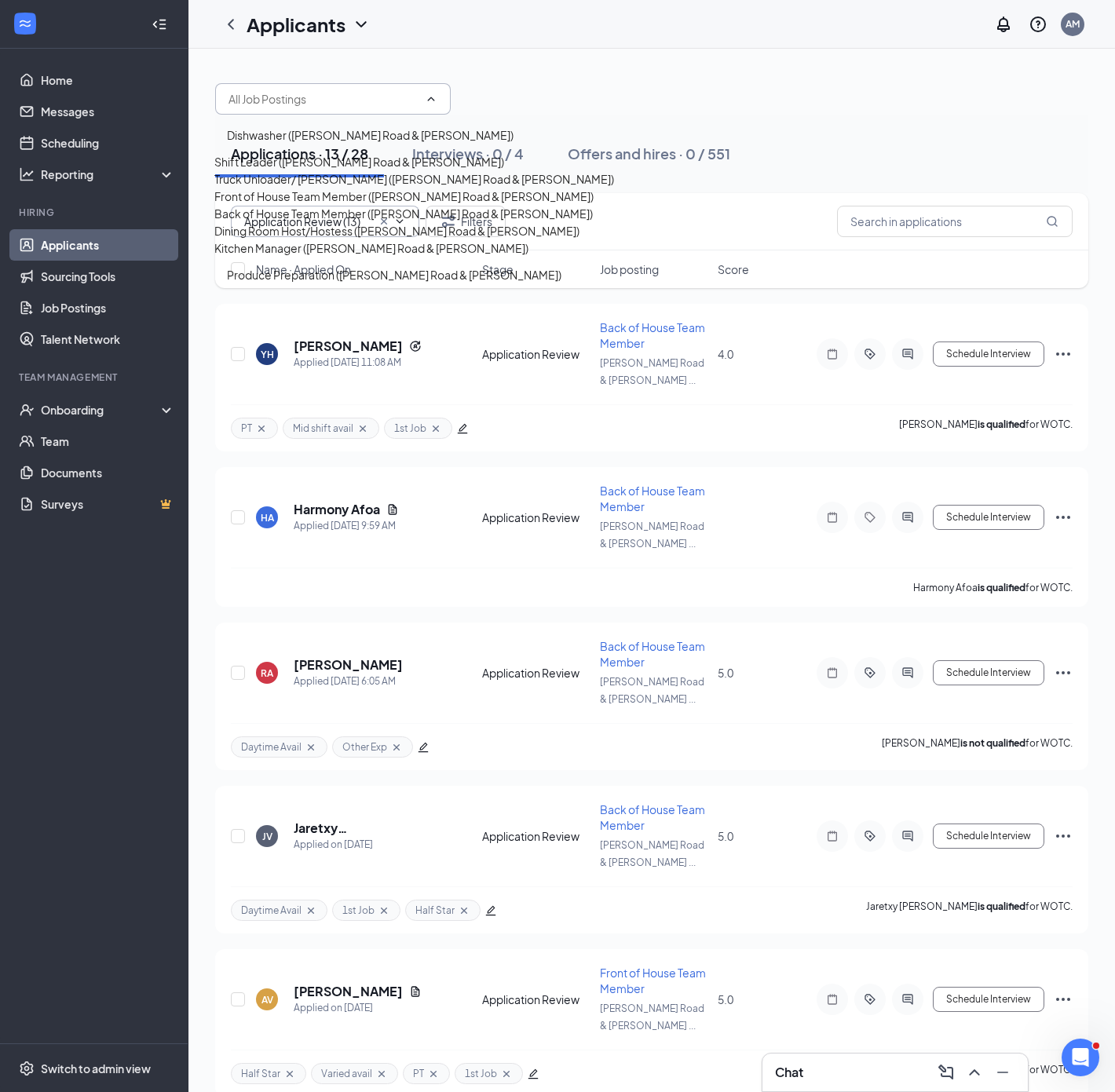
click at [297, 220] on div "Back of House Team Member ([PERSON_NAME] Road & [PERSON_NAME])" at bounding box center [403, 213] width 379 height 17
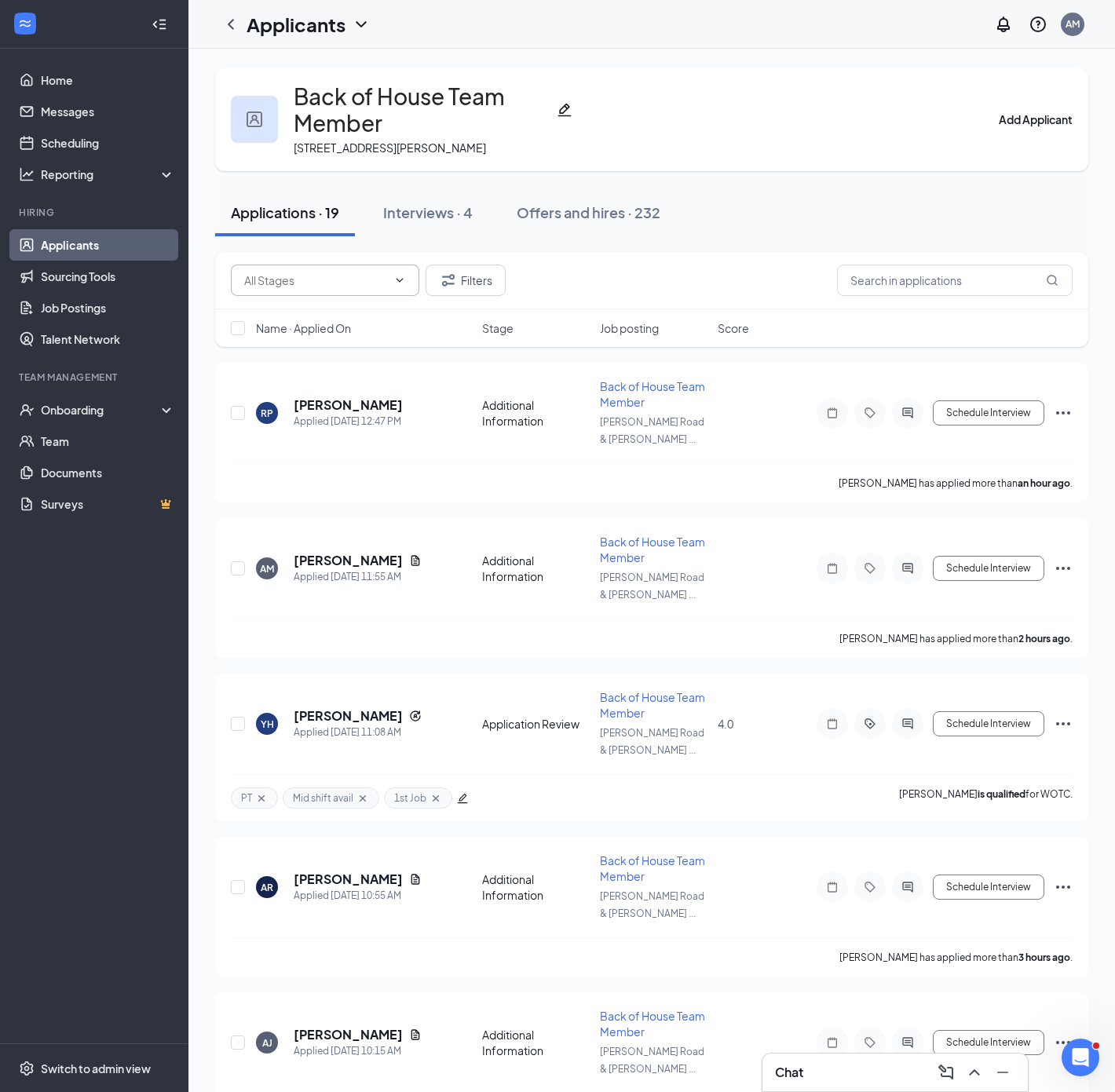
click at [399, 285] on icon "ChevronDown" at bounding box center [399, 280] width 12 height 12
click at [341, 352] on div "Application Review (4)" at bounding box center [298, 352] width 111 height 17
type input "Application Review (4)"
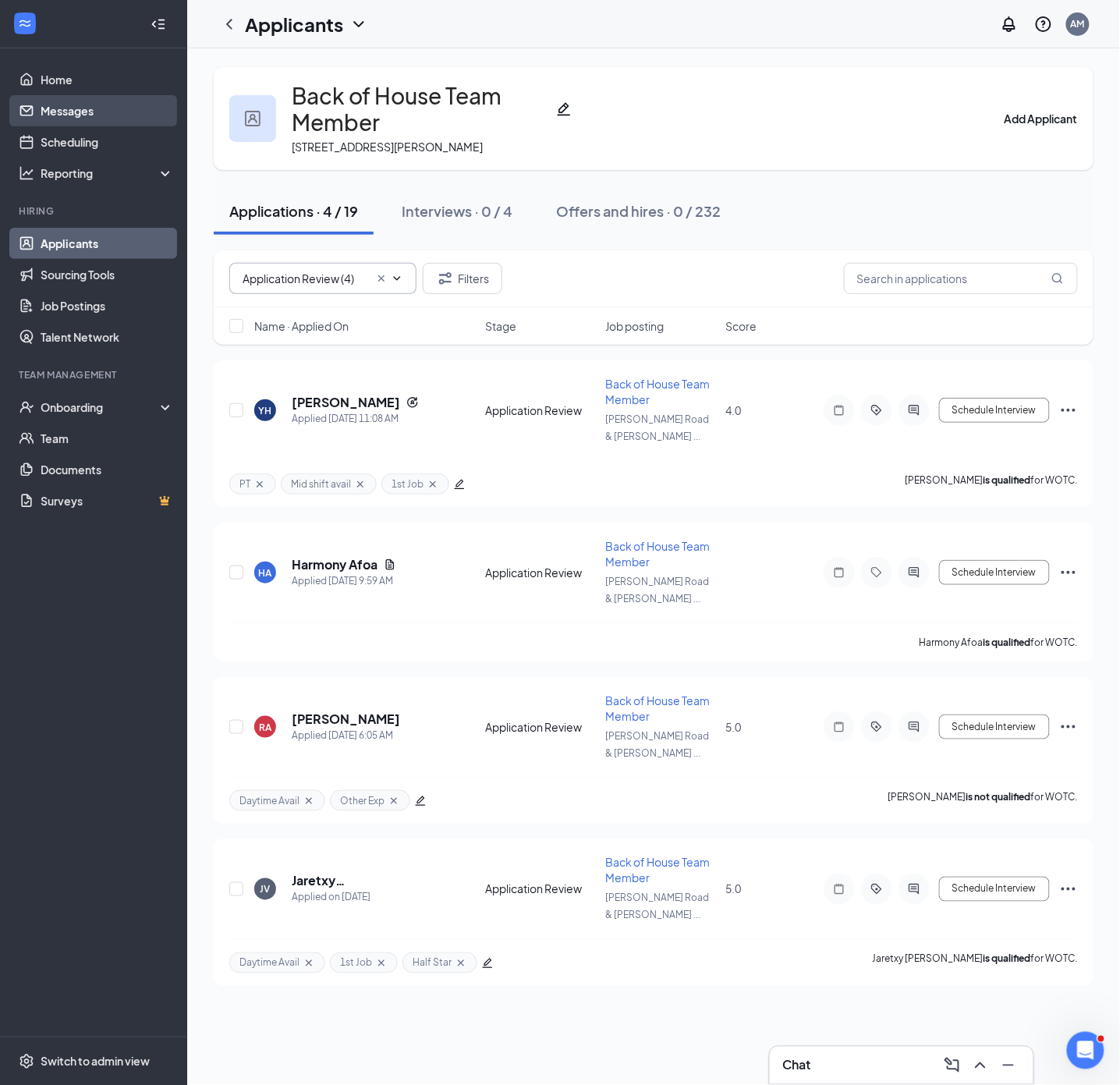
click at [69, 111] on link "Messages" at bounding box center [107, 111] width 134 height 31
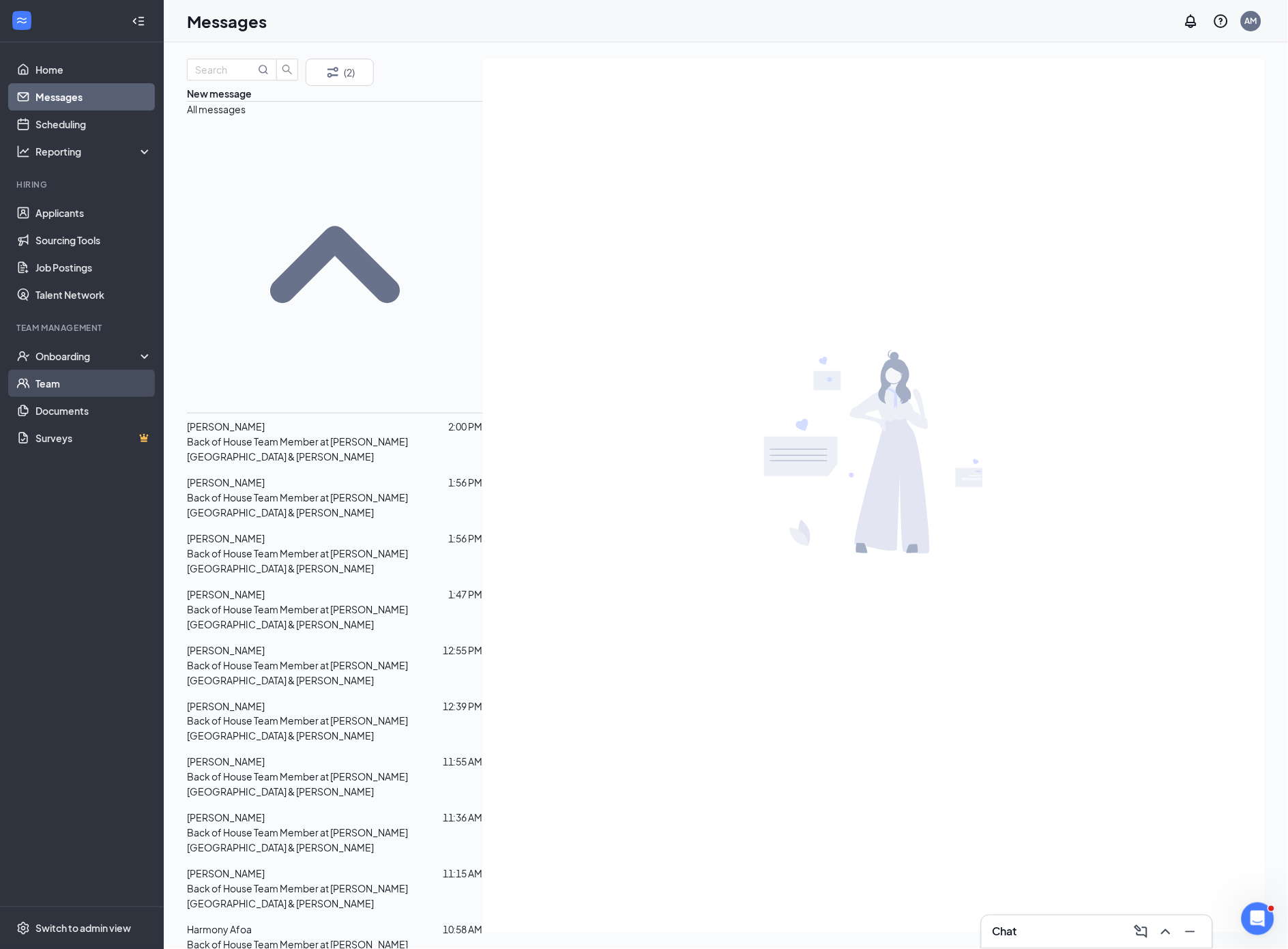
click at [57, 383] on link "Team" at bounding box center [94, 383] width 117 height 27
